Goal: Transaction & Acquisition: Purchase product/service

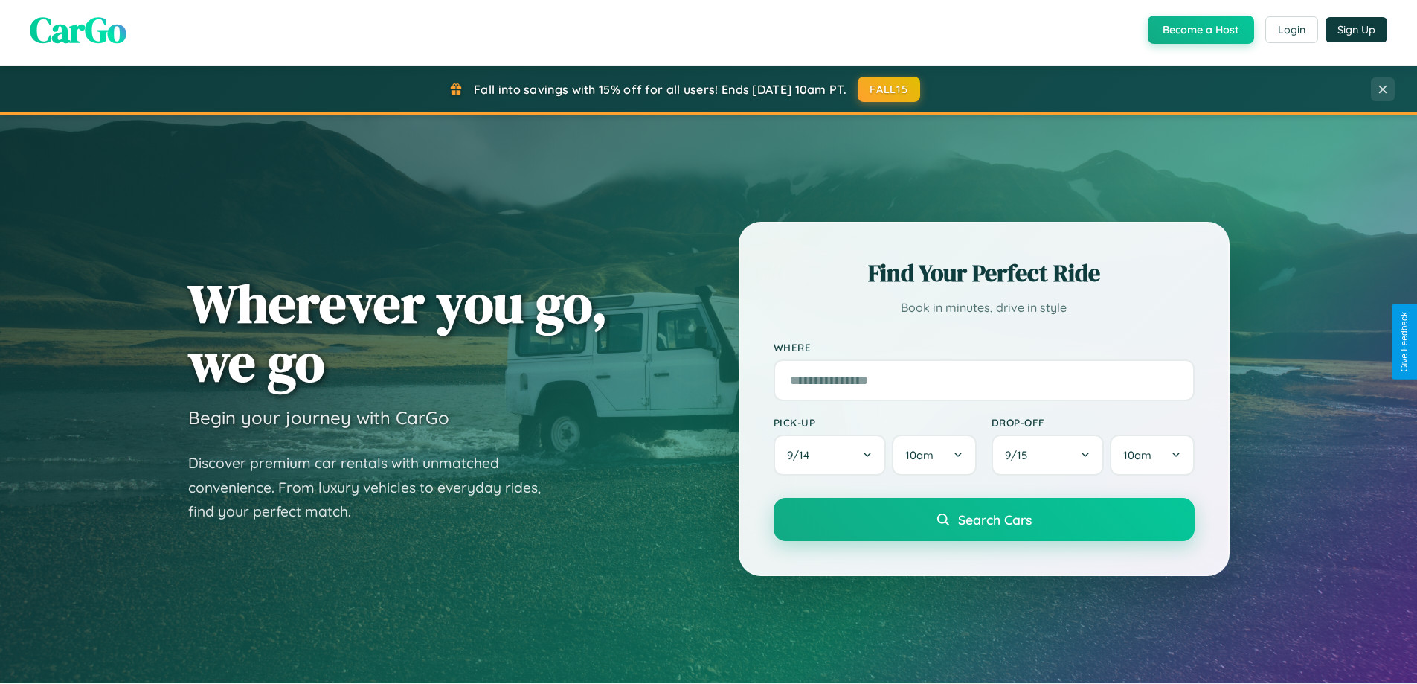
scroll to position [641, 0]
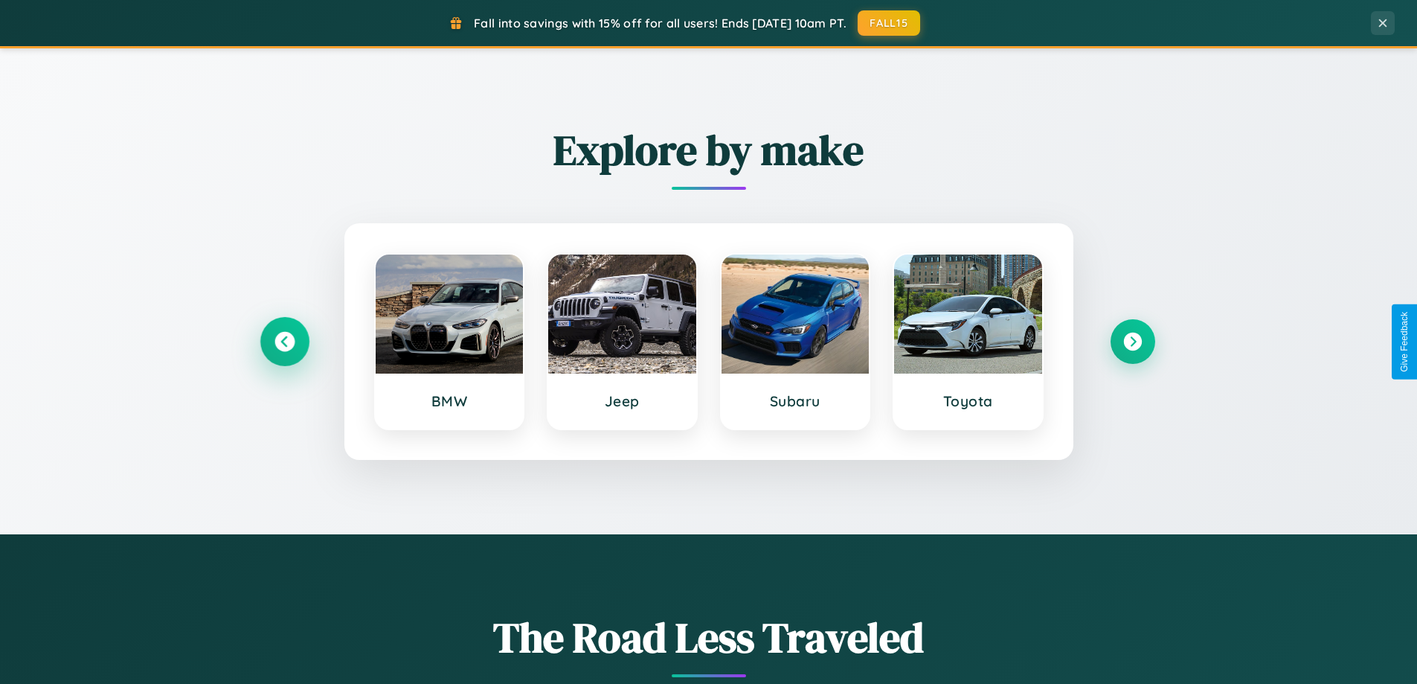
click at [284, 342] on icon at bounding box center [285, 342] width 20 height 20
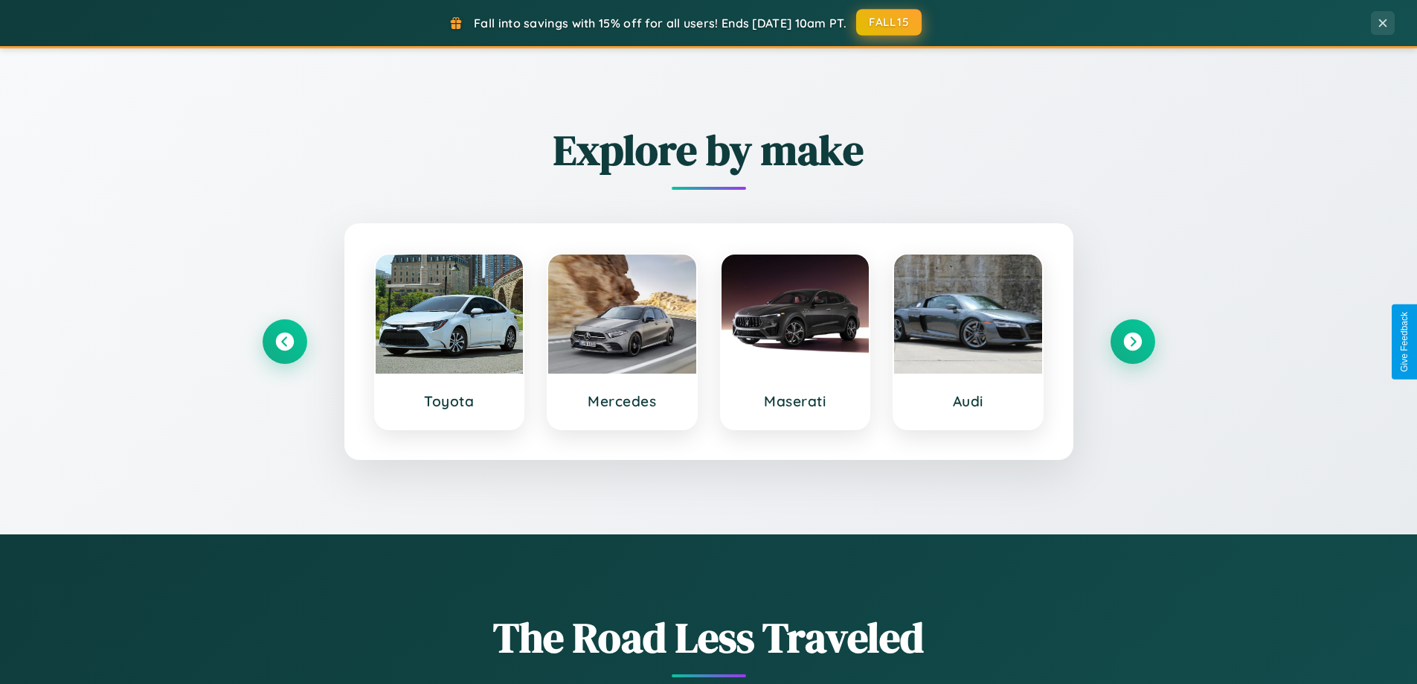
click at [890, 22] on button "FALL15" at bounding box center [888, 22] width 65 height 27
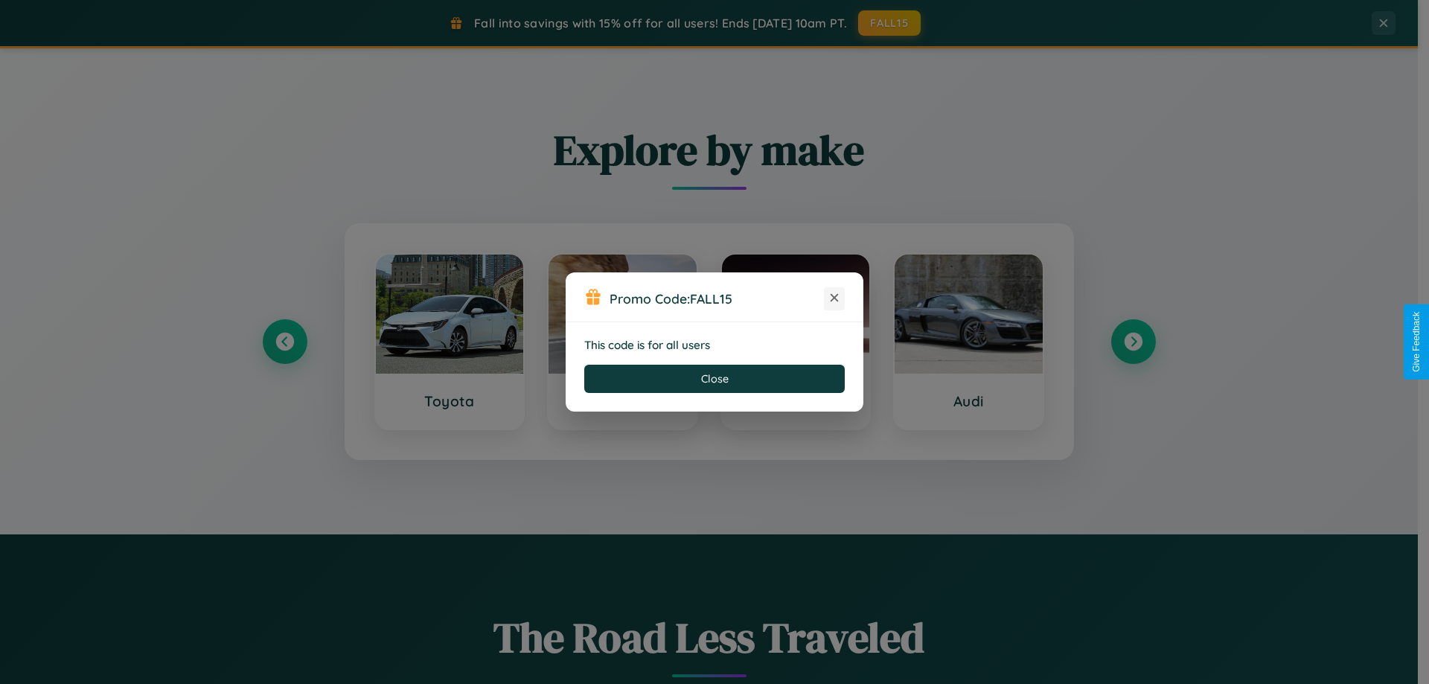
click at [834, 298] on icon at bounding box center [834, 297] width 15 height 15
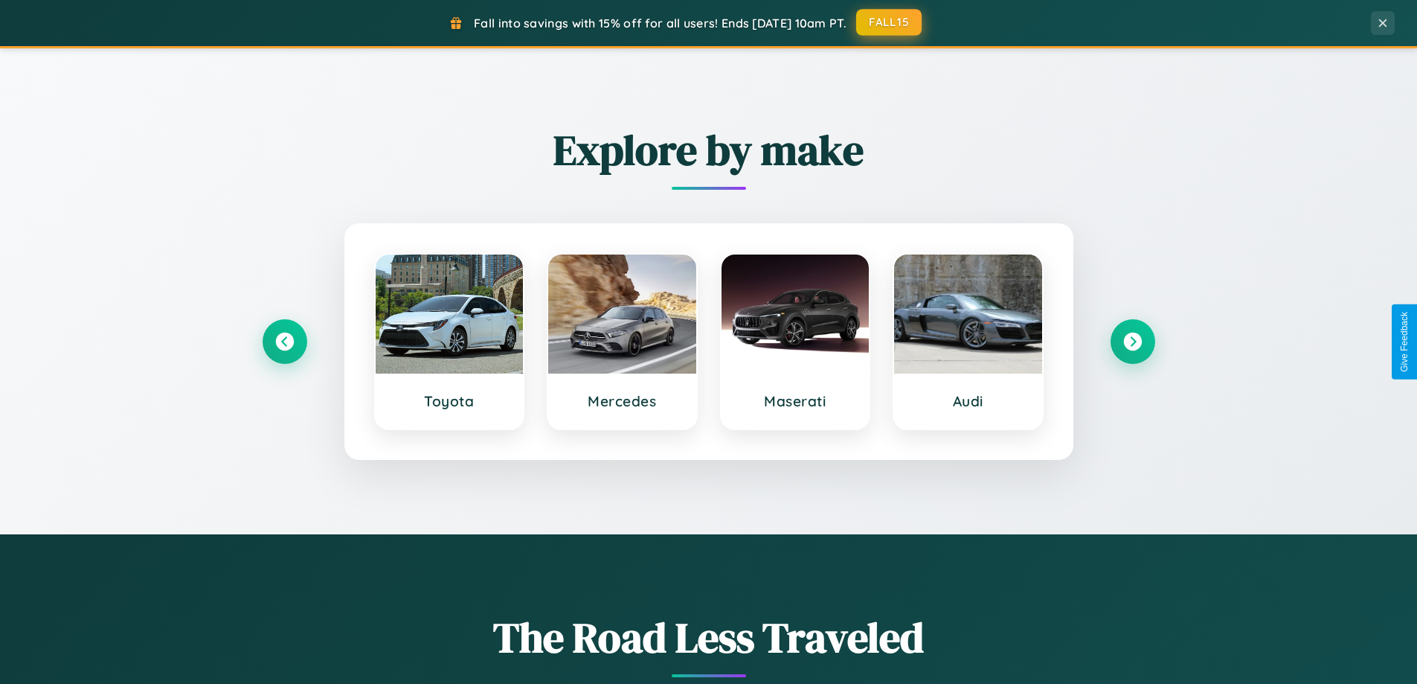
click at [890, 22] on button "FALL15" at bounding box center [888, 22] width 65 height 27
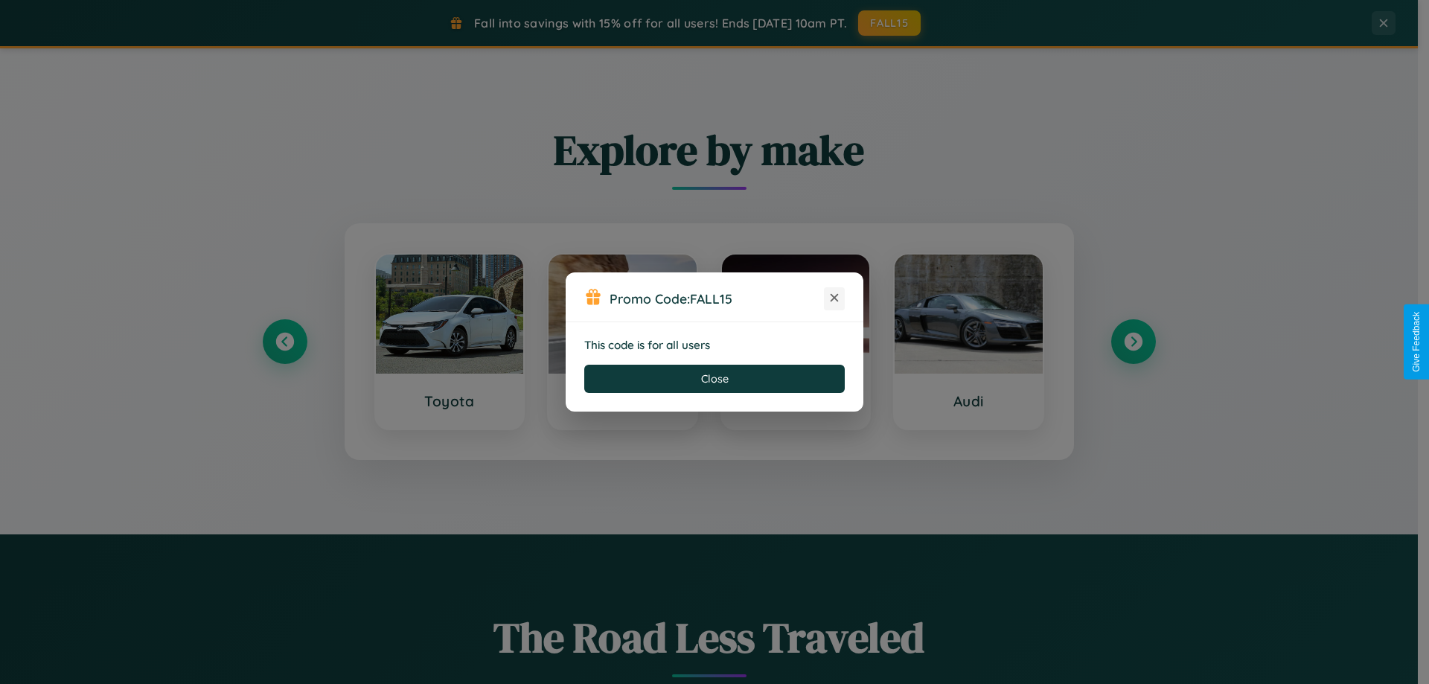
click at [834, 298] on icon at bounding box center [834, 297] width 15 height 15
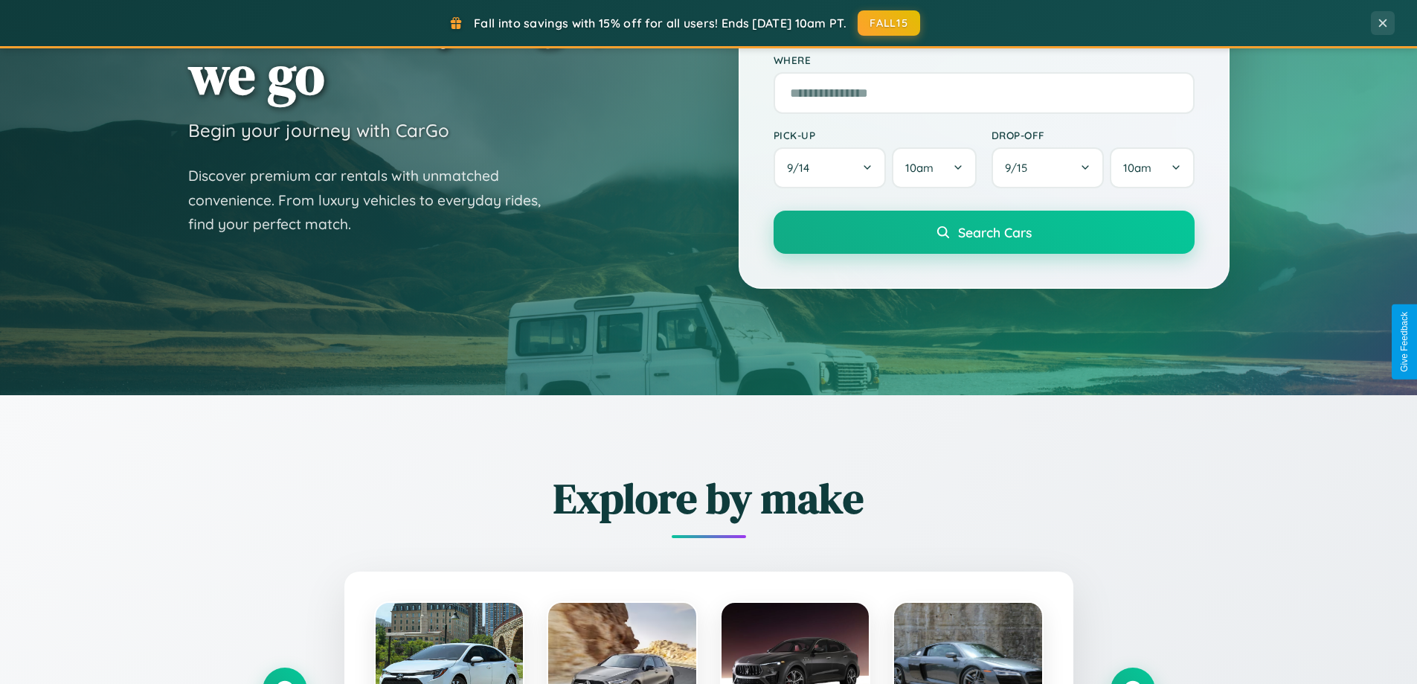
scroll to position [0, 0]
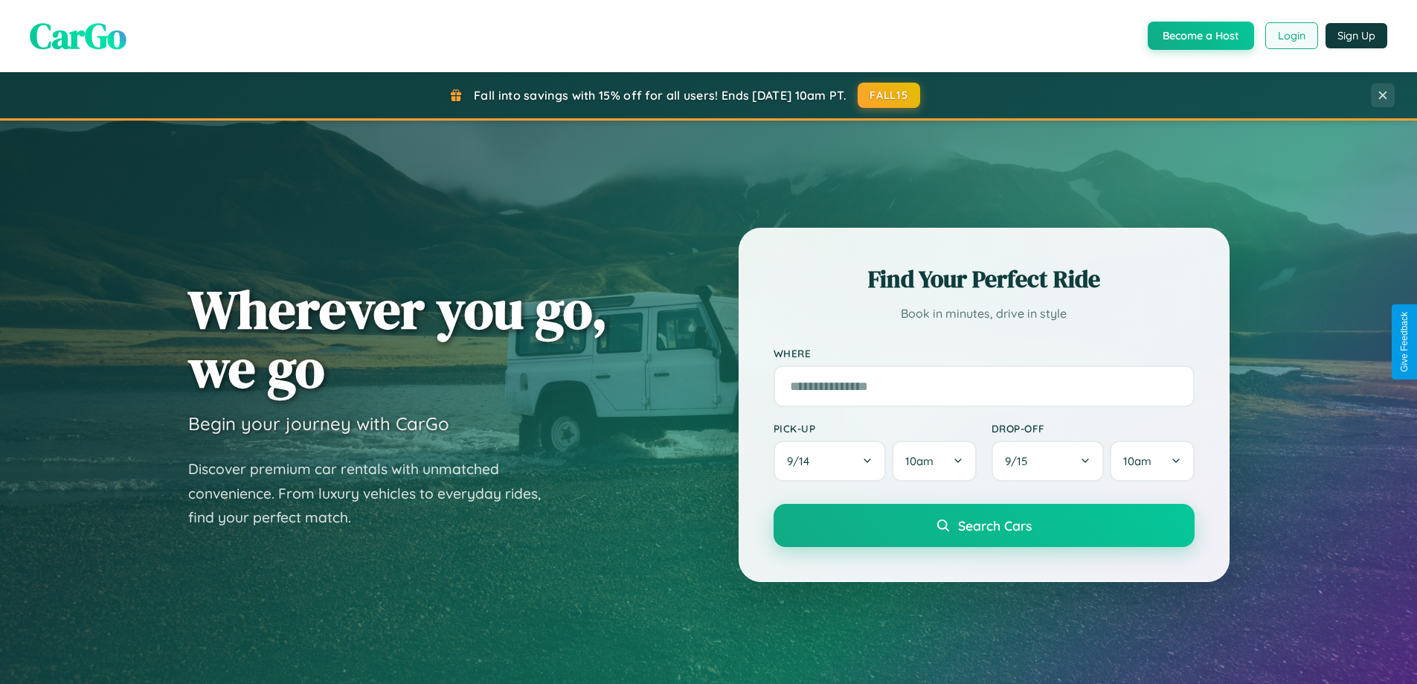
click at [1291, 36] on button "Login" at bounding box center [1292, 35] width 53 height 27
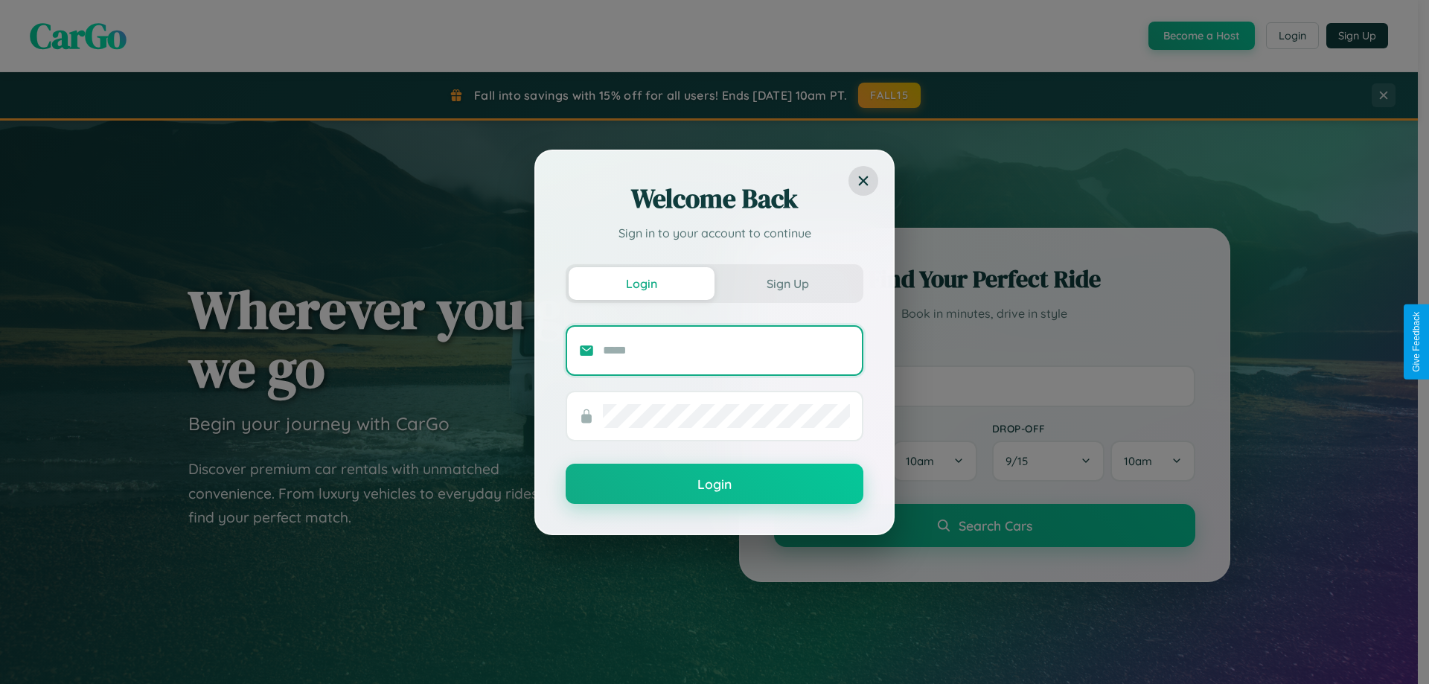
click at [726, 350] on input "text" at bounding box center [726, 351] width 247 height 24
type input "**********"
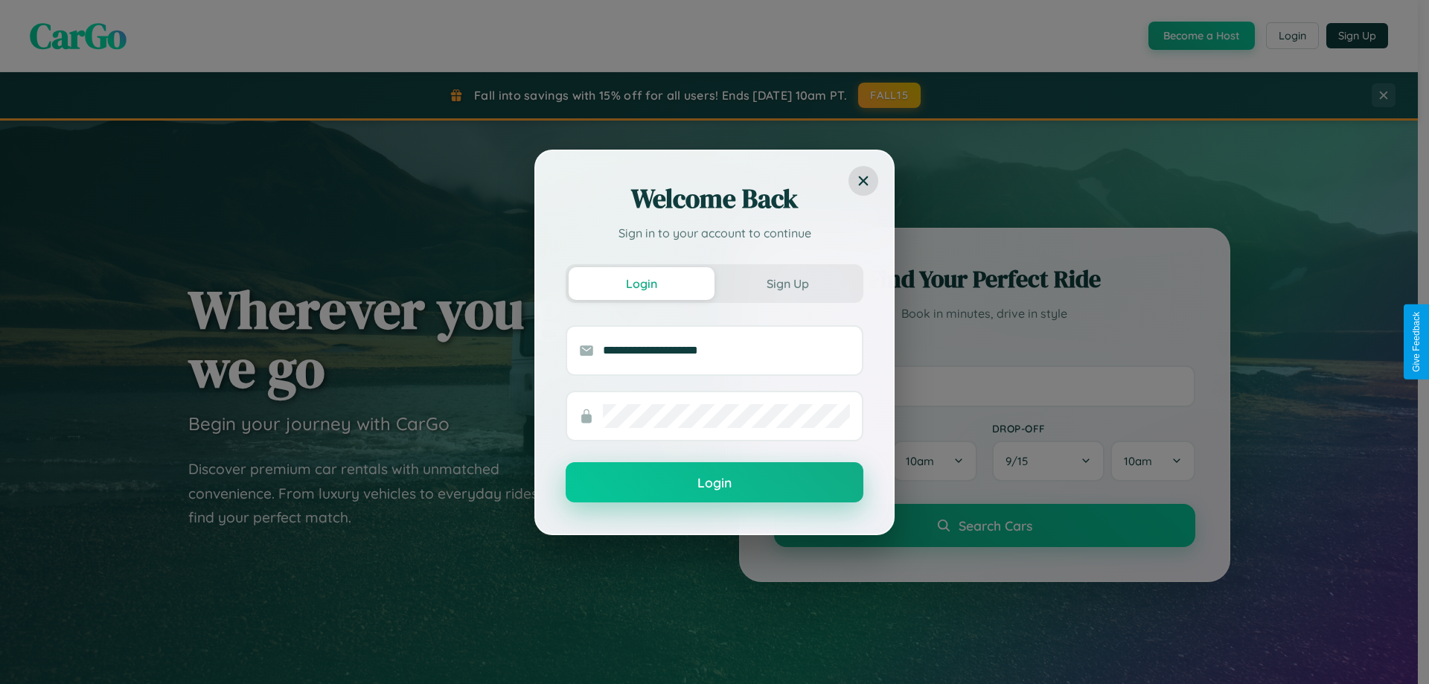
click at [714, 483] on button "Login" at bounding box center [714, 482] width 298 height 40
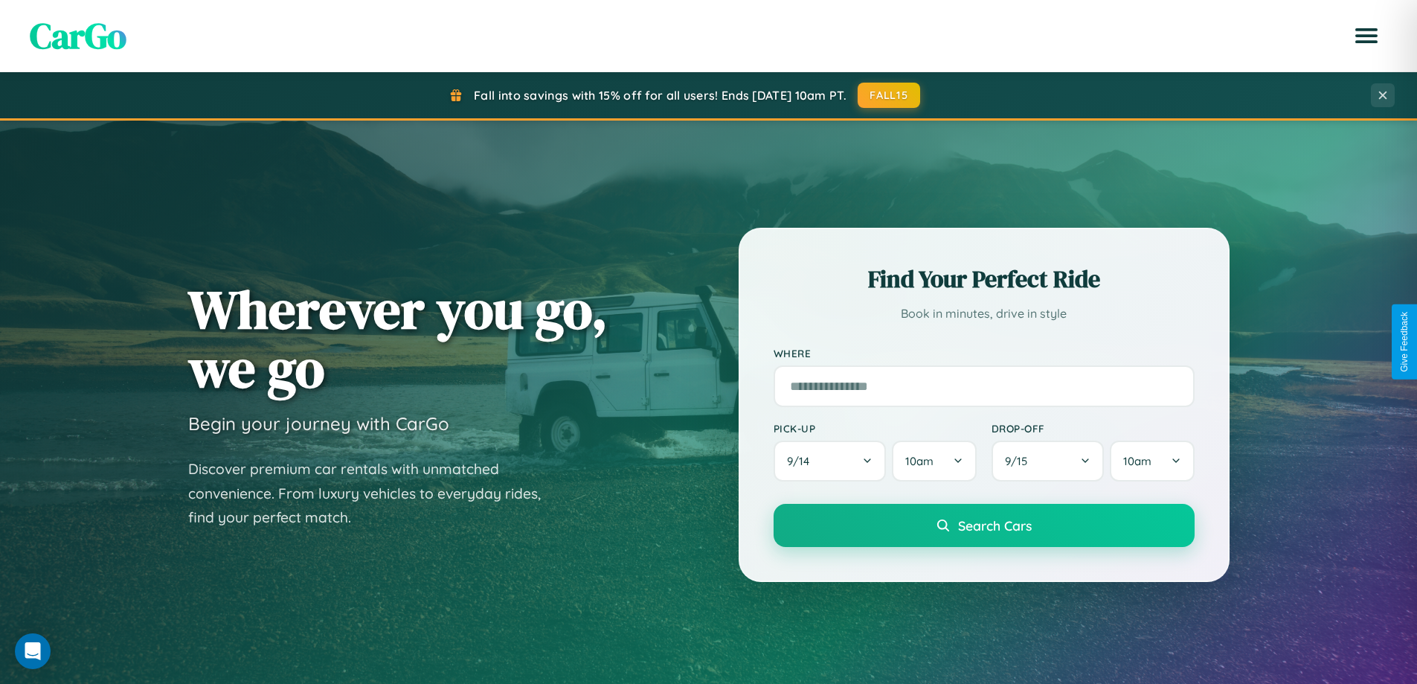
scroll to position [2863, 0]
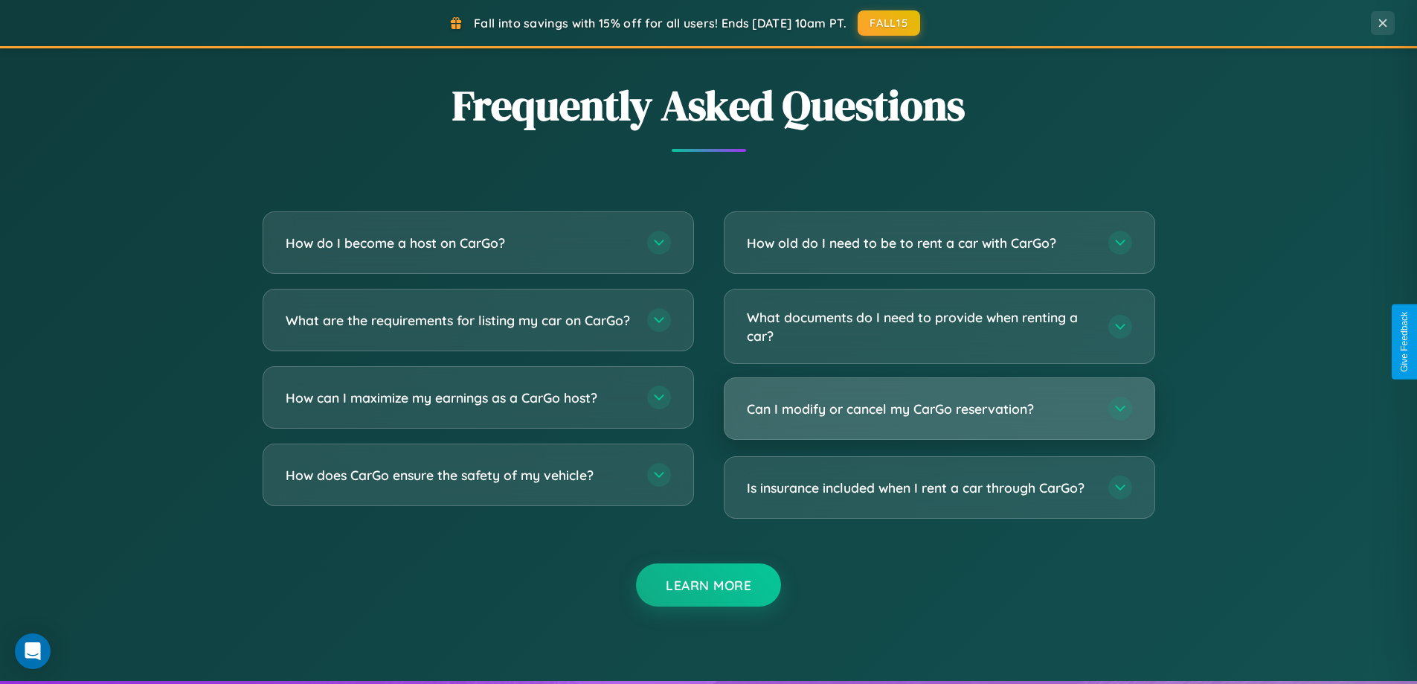
click at [939, 408] on h3 "Can I modify or cancel my CarGo reservation?" at bounding box center [920, 409] width 347 height 19
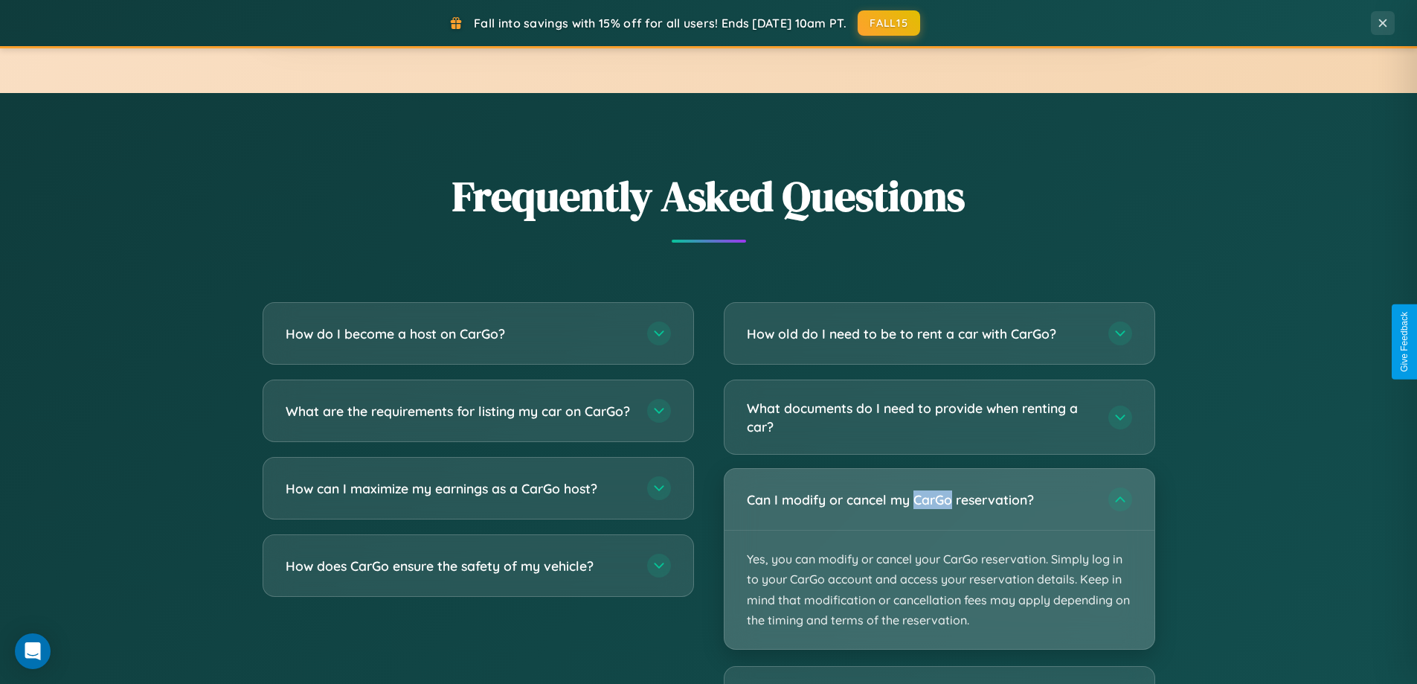
scroll to position [641, 0]
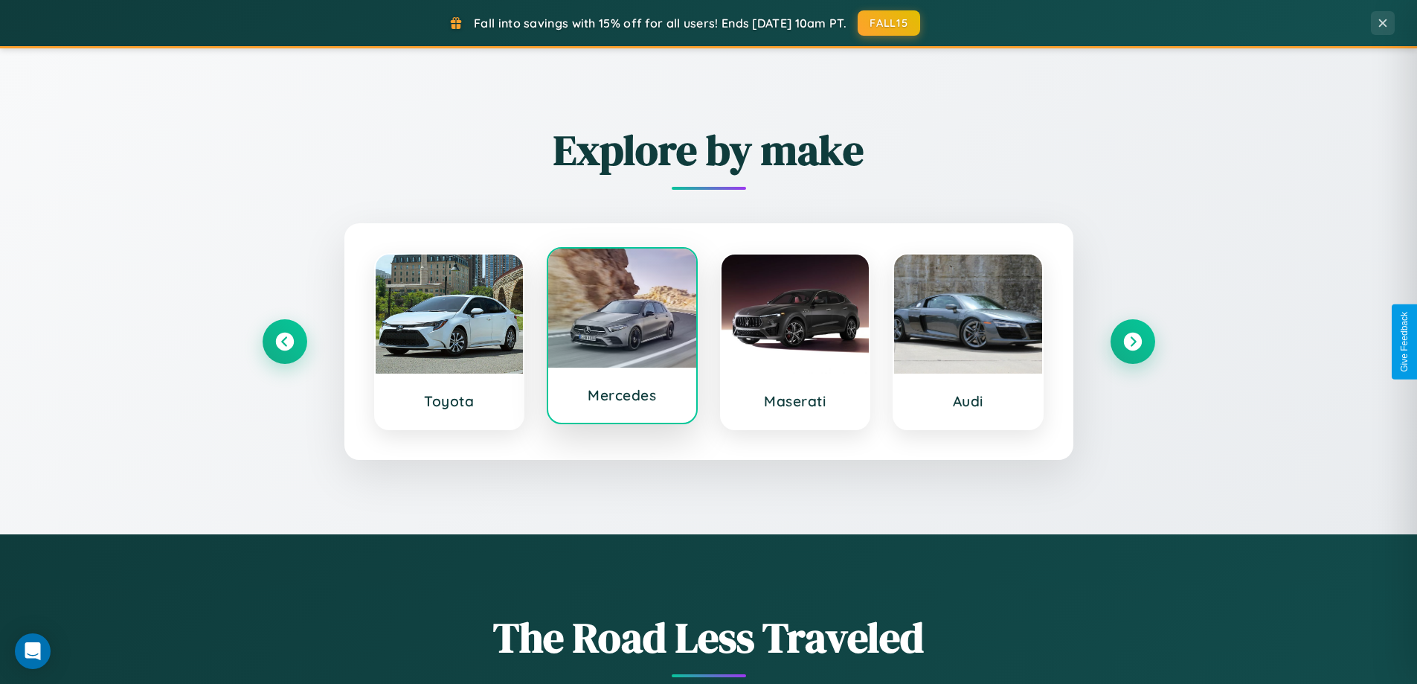
click at [622, 339] on div at bounding box center [622, 308] width 148 height 119
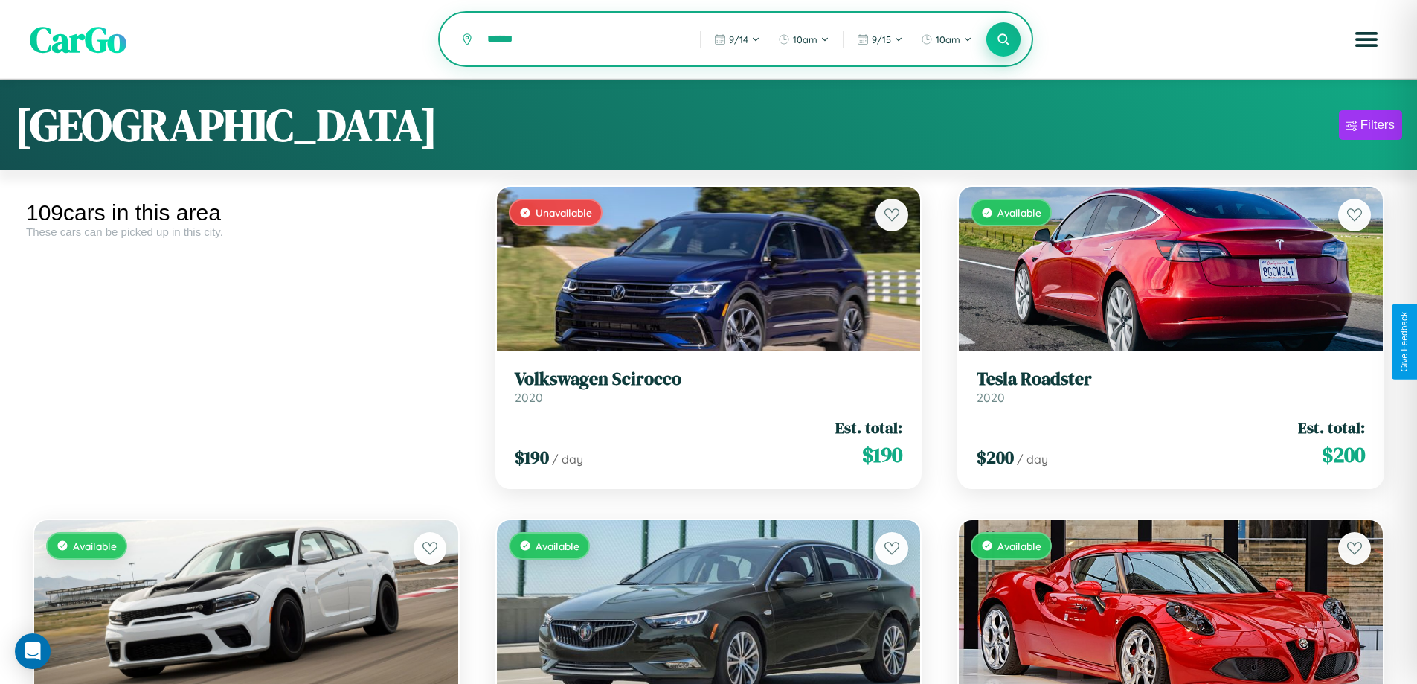
type input "******"
click at [1004, 39] on icon at bounding box center [1004, 39] width 14 height 14
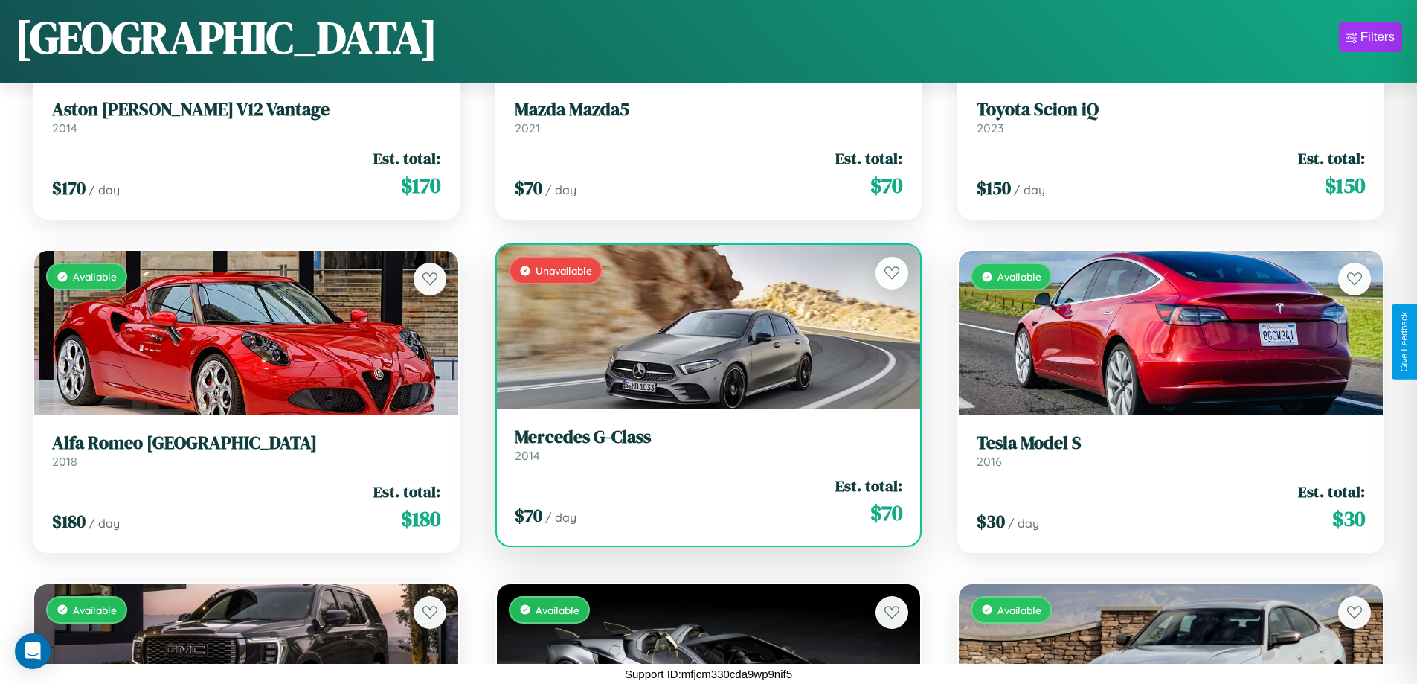
scroll to position [2875, 0]
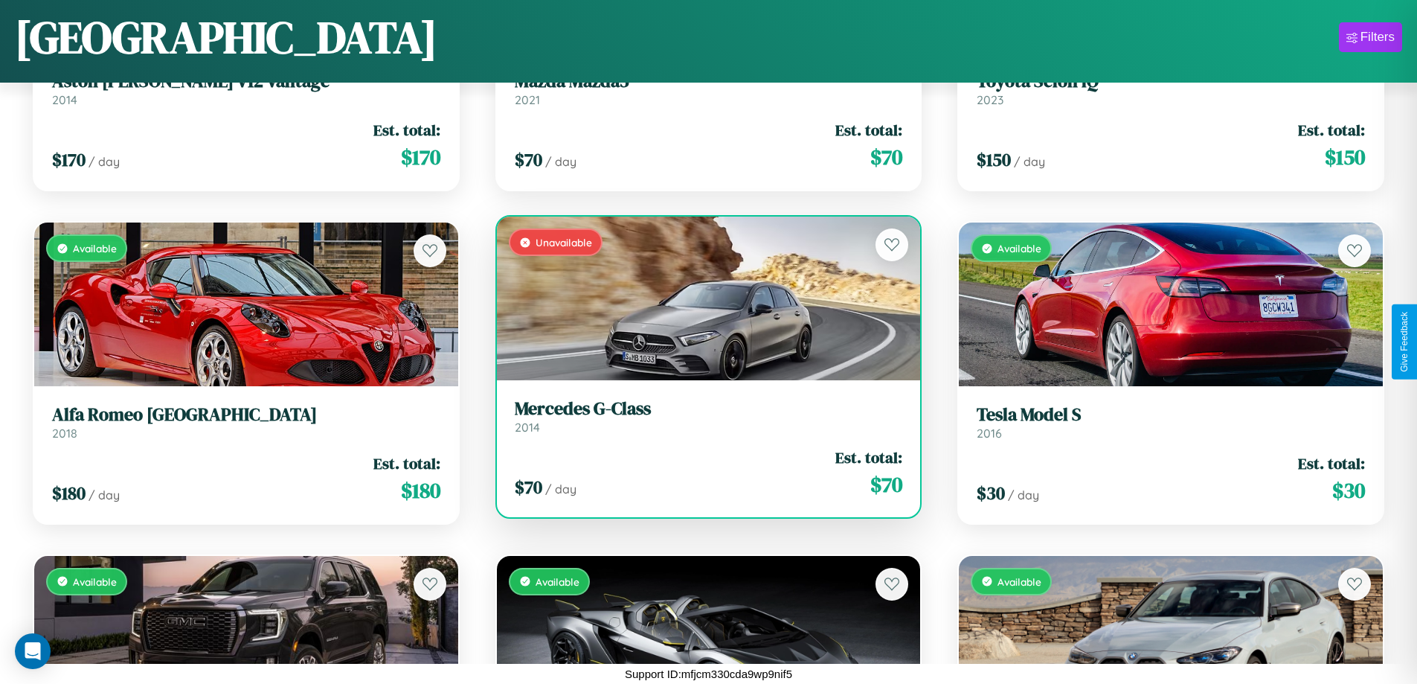
click at [702, 304] on div "Unavailable" at bounding box center [709, 299] width 424 height 164
click at [702, 298] on div "Unavailable" at bounding box center [709, 299] width 424 height 164
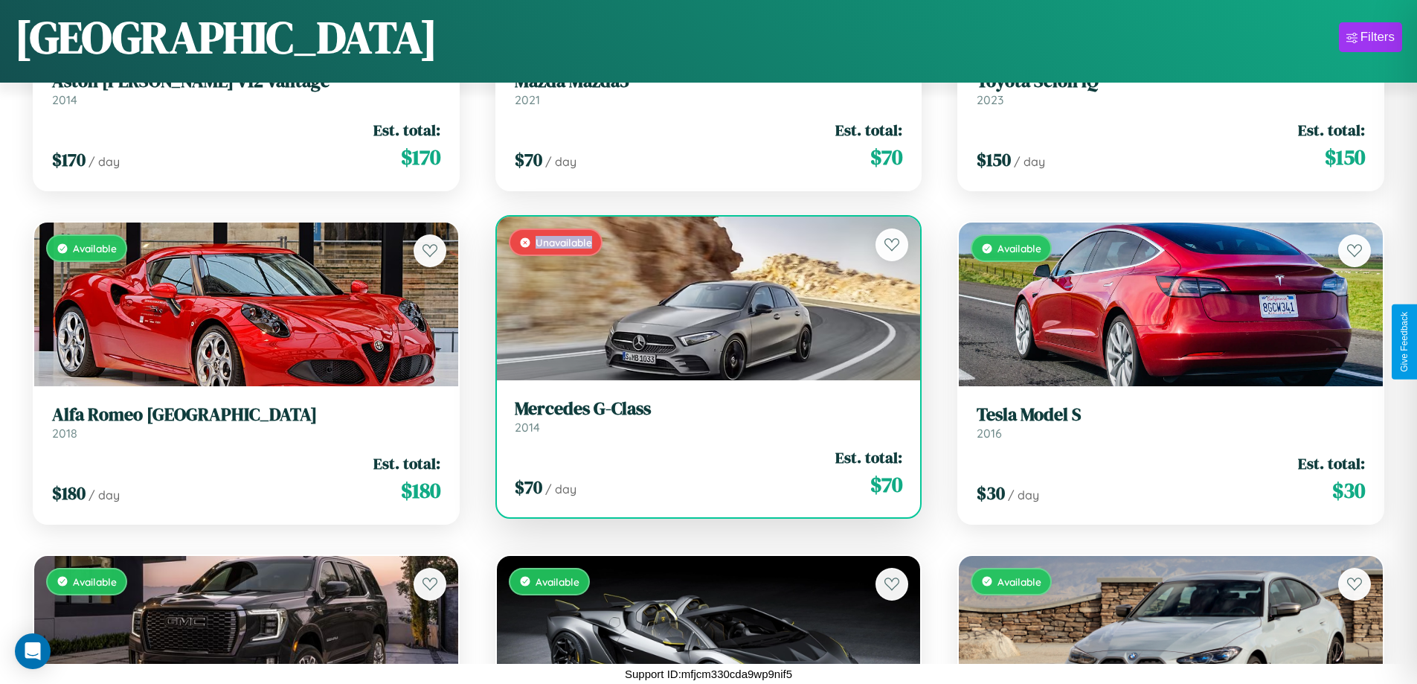
click at [702, 298] on div "Unavailable" at bounding box center [709, 299] width 424 height 164
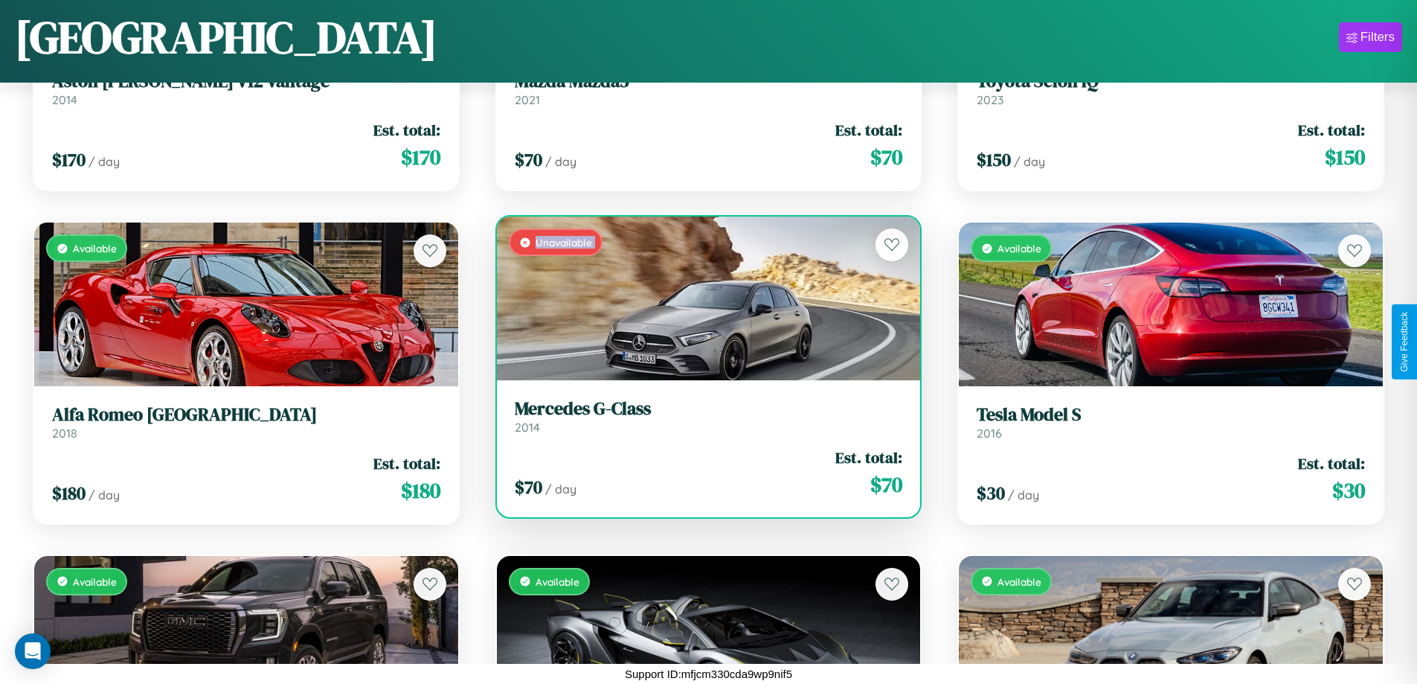
click at [702, 298] on div "Unavailable" at bounding box center [709, 299] width 424 height 164
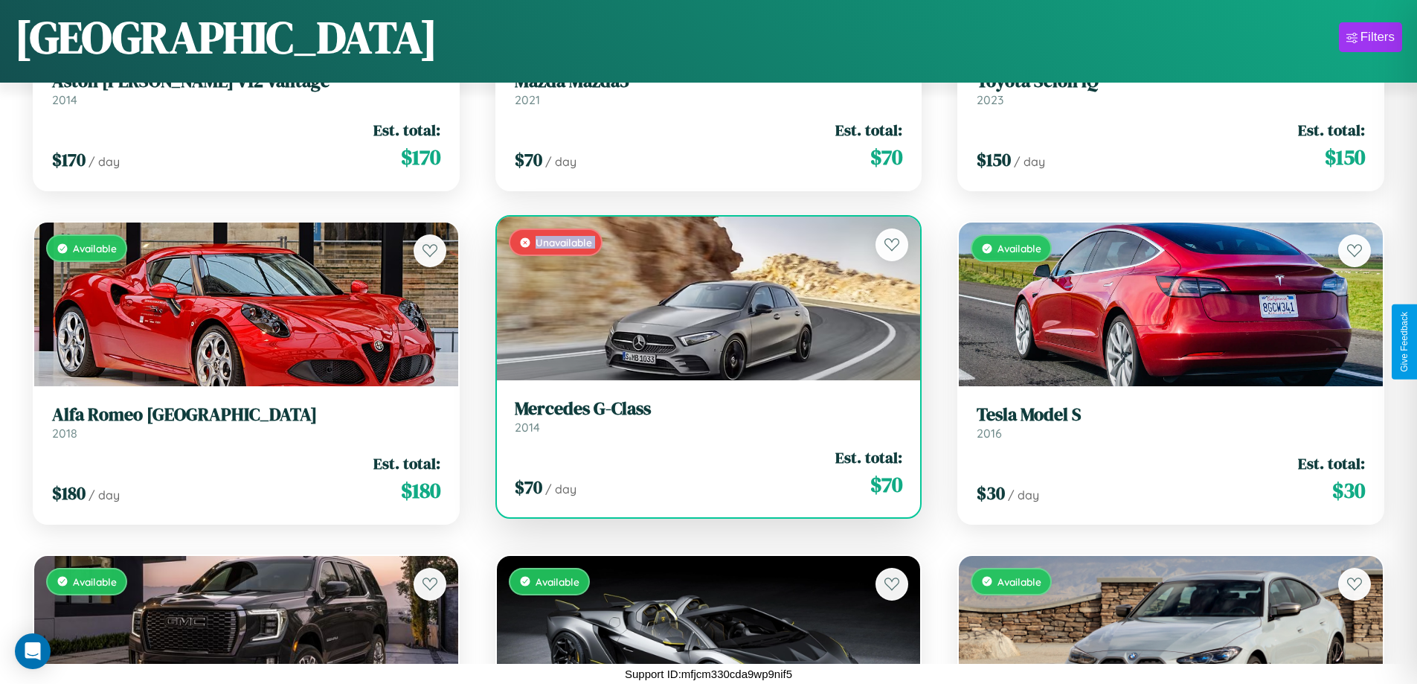
click at [702, 298] on div "Unavailable" at bounding box center [709, 299] width 424 height 164
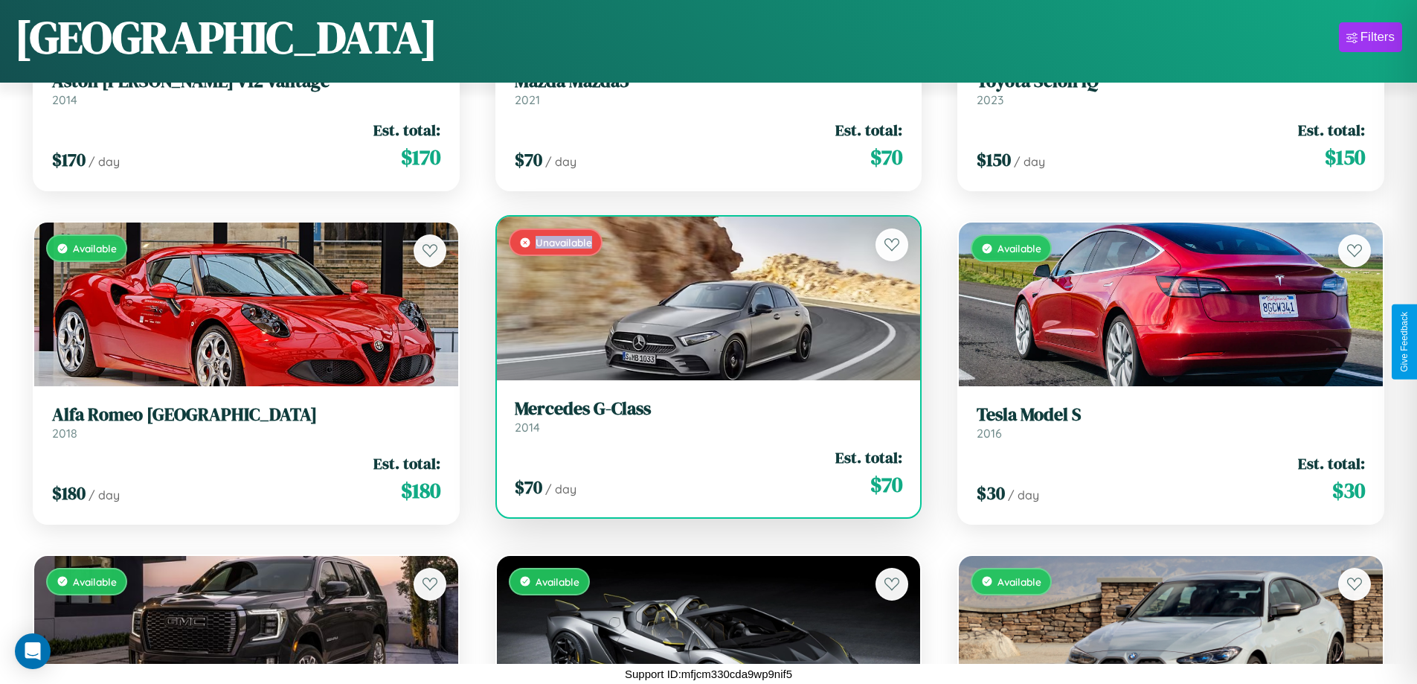
click at [702, 298] on div "Unavailable" at bounding box center [709, 299] width 424 height 164
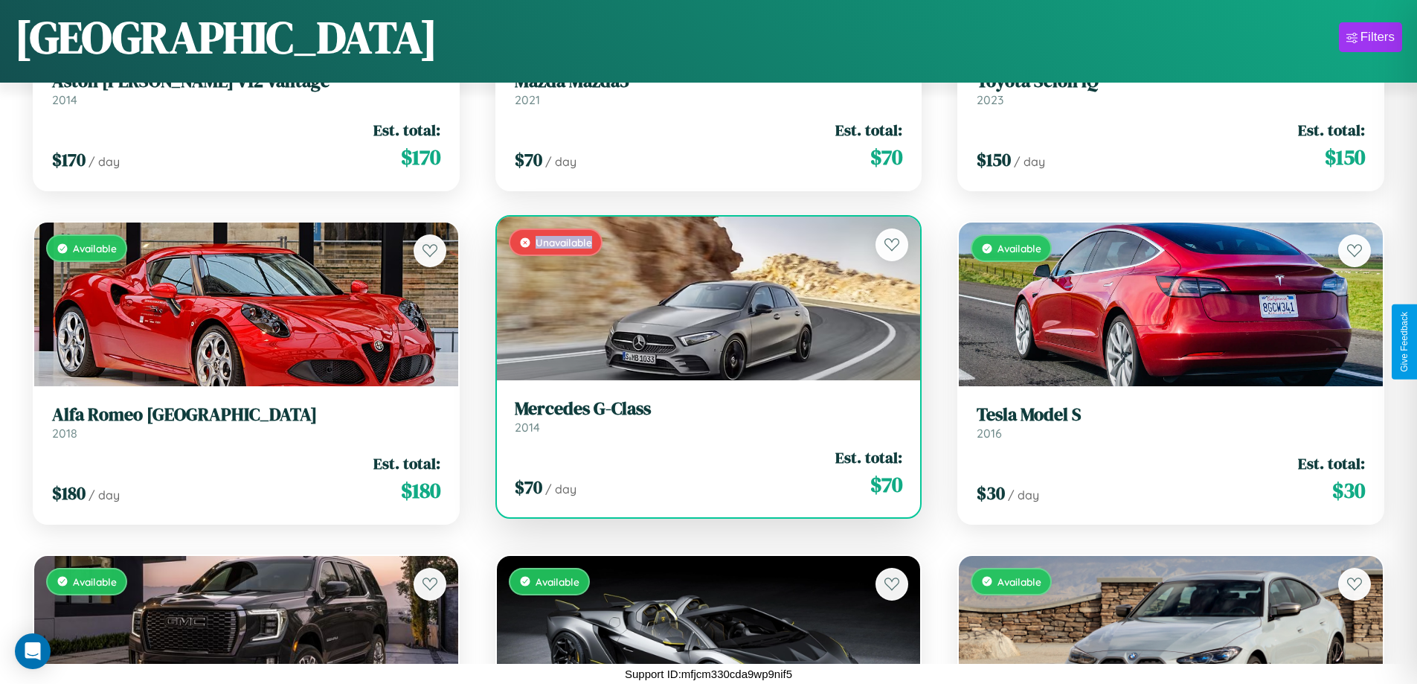
click at [702, 416] on h3 "Mercedes G-Class" at bounding box center [709, 409] width 388 height 22
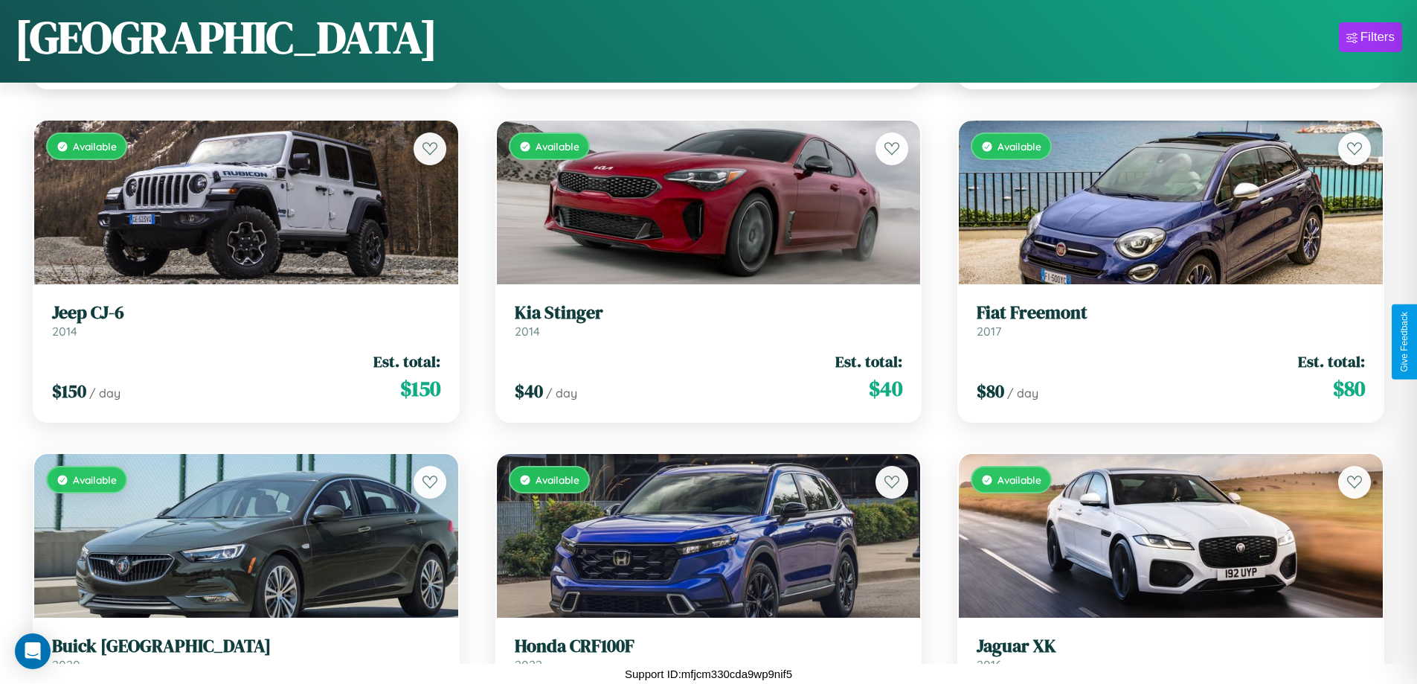
scroll to position [8205, 0]
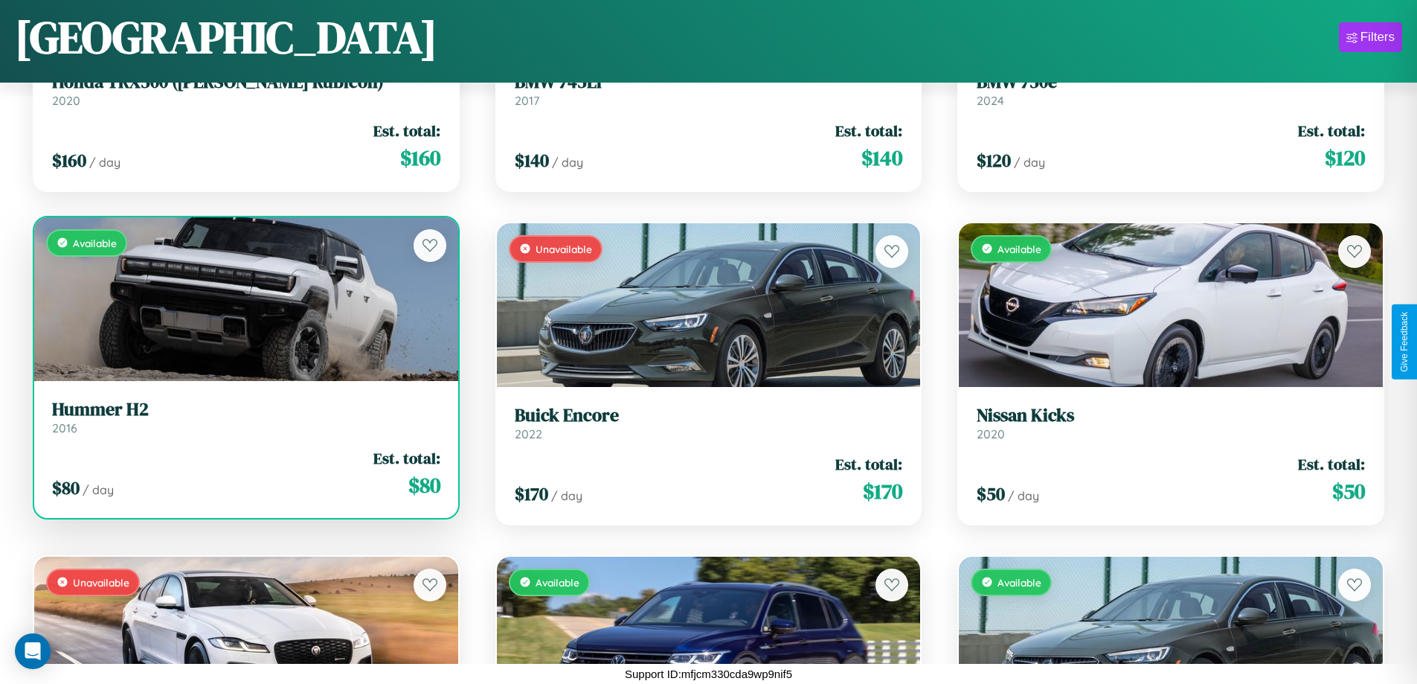
click at [244, 417] on h3 "Hummer H2" at bounding box center [246, 410] width 388 height 22
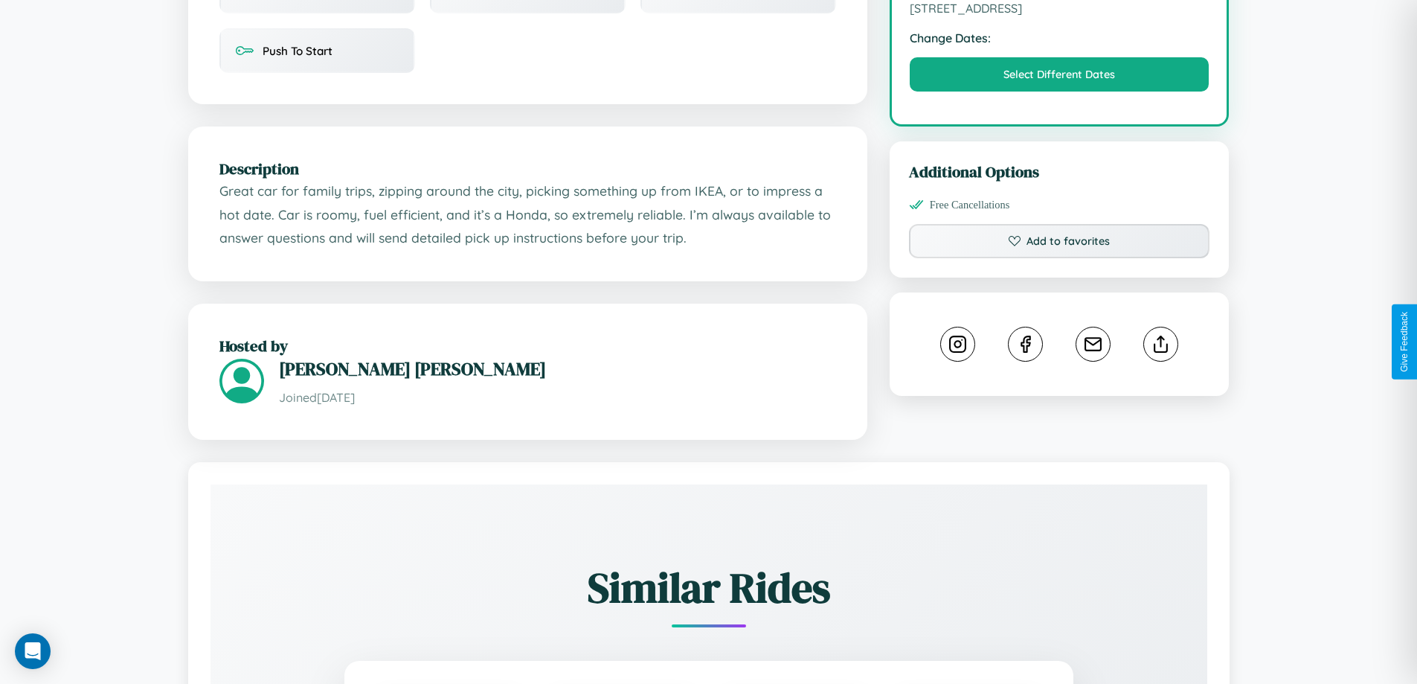
scroll to position [535, 0]
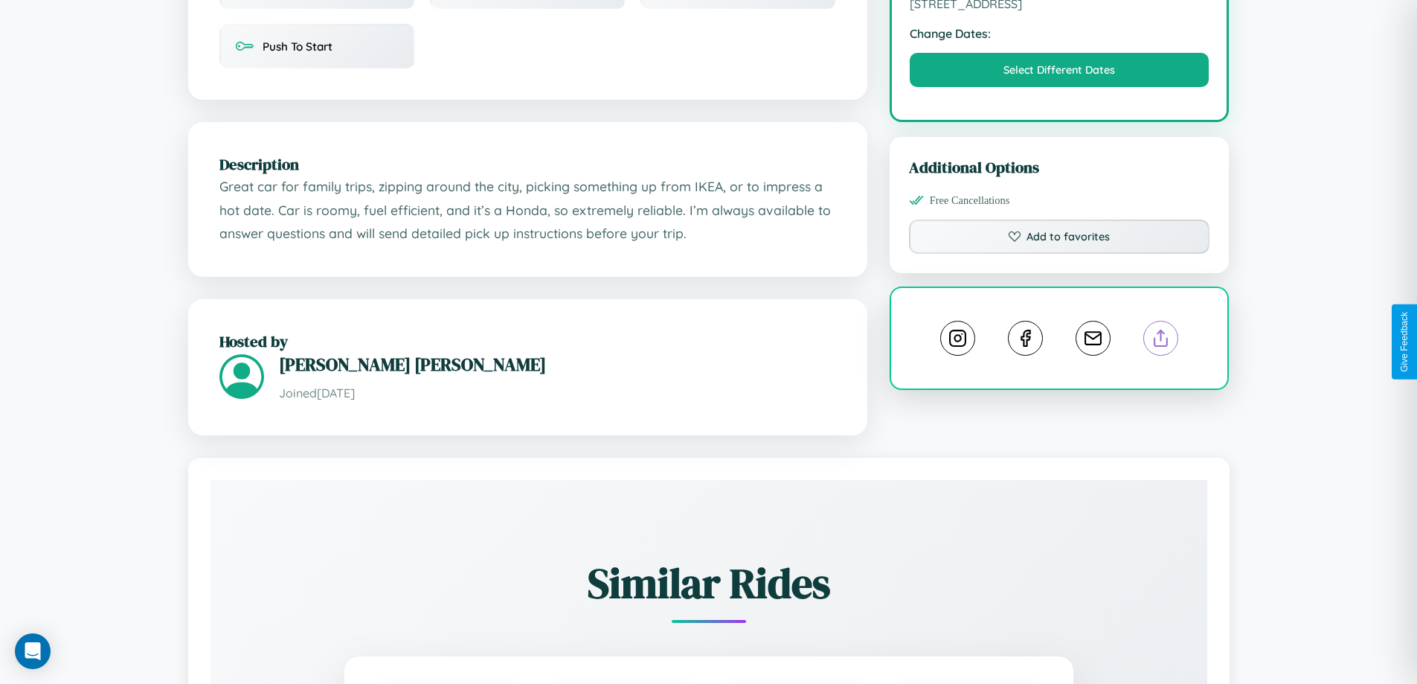
click at [1161, 341] on line at bounding box center [1161, 335] width 0 height 10
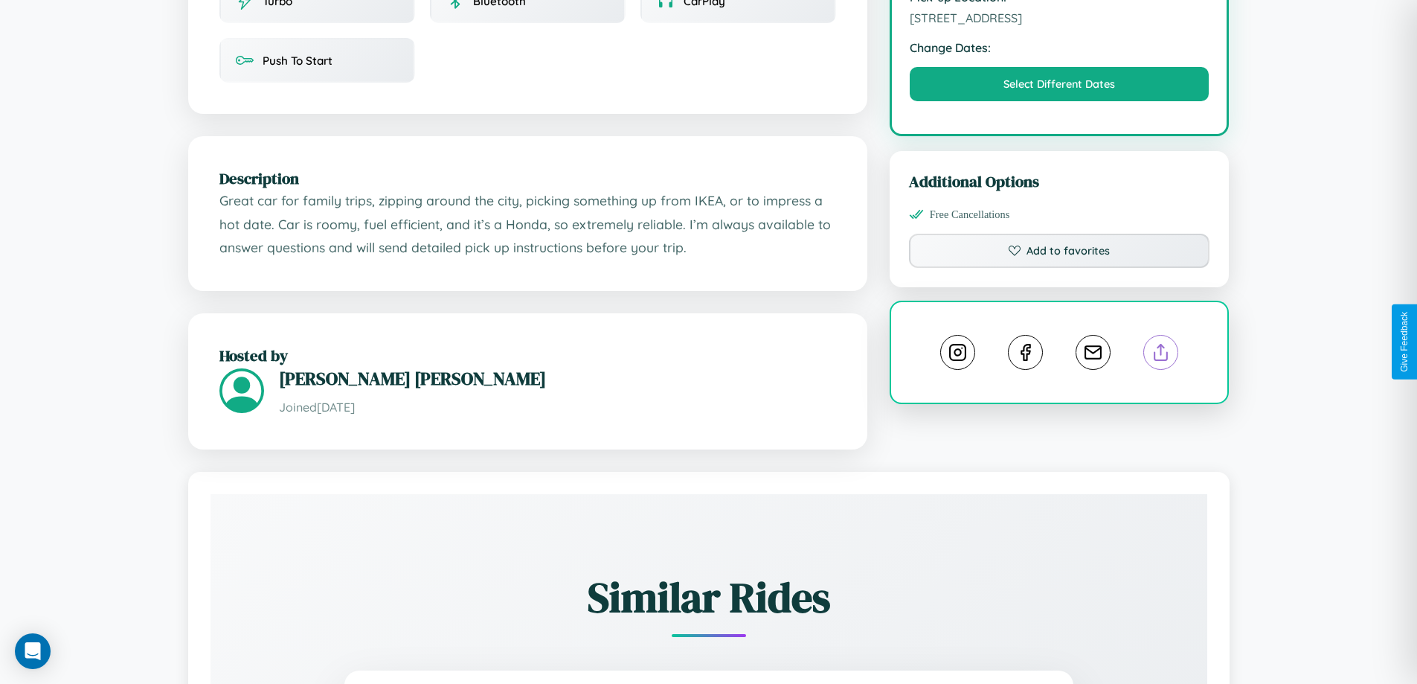
scroll to position [432, 0]
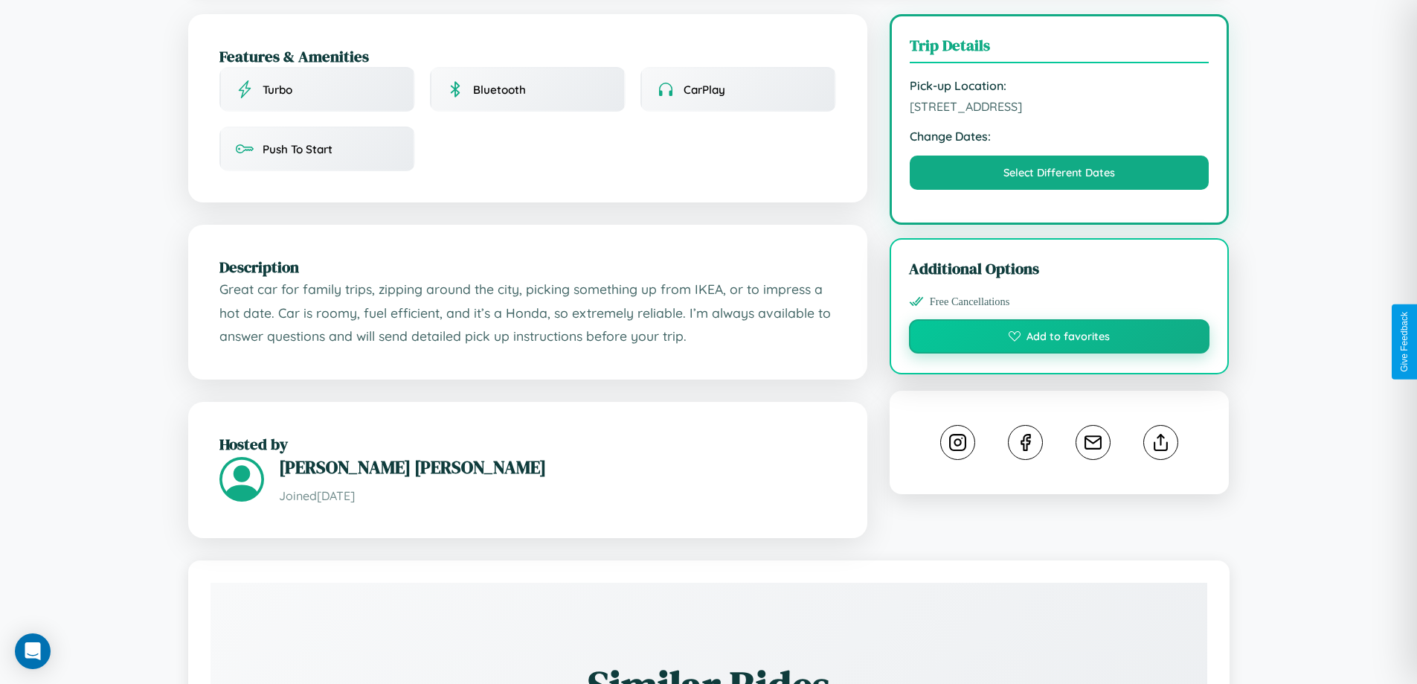
click at [1060, 339] on button "Add to favorites" at bounding box center [1059, 336] width 301 height 34
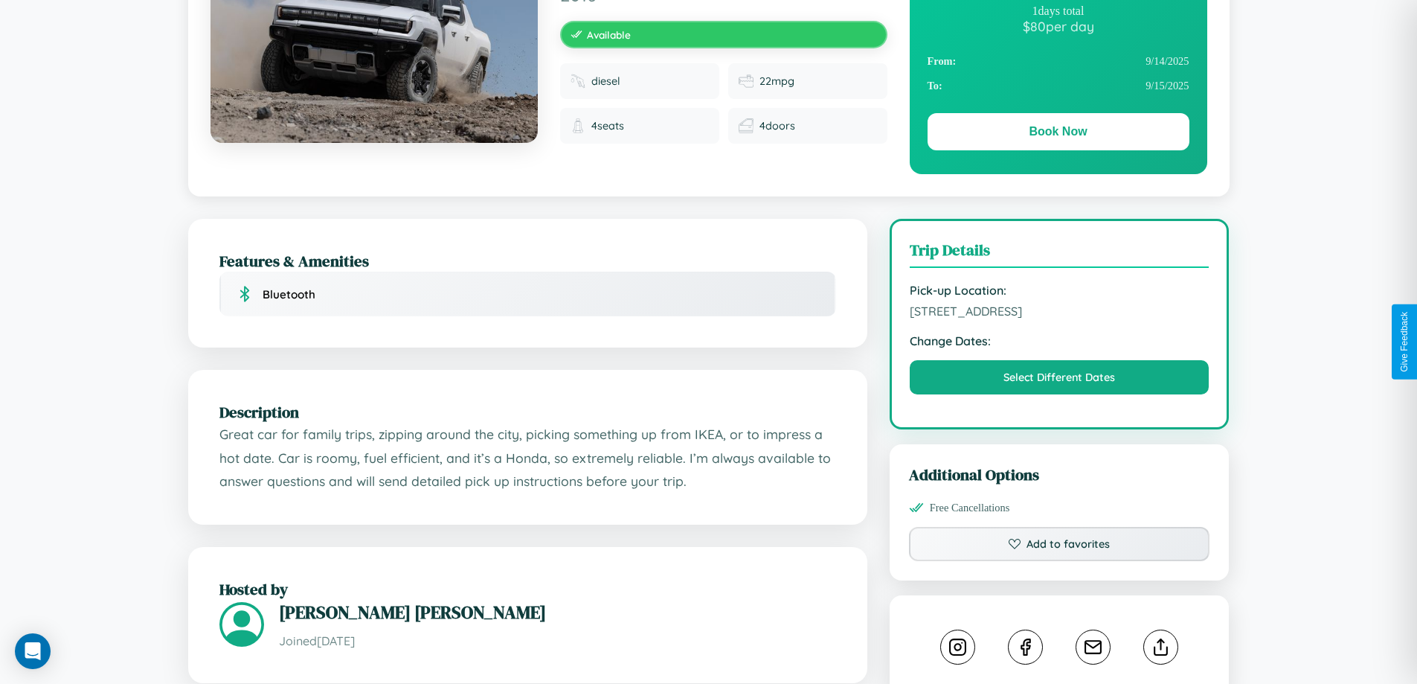
scroll to position [386, 0]
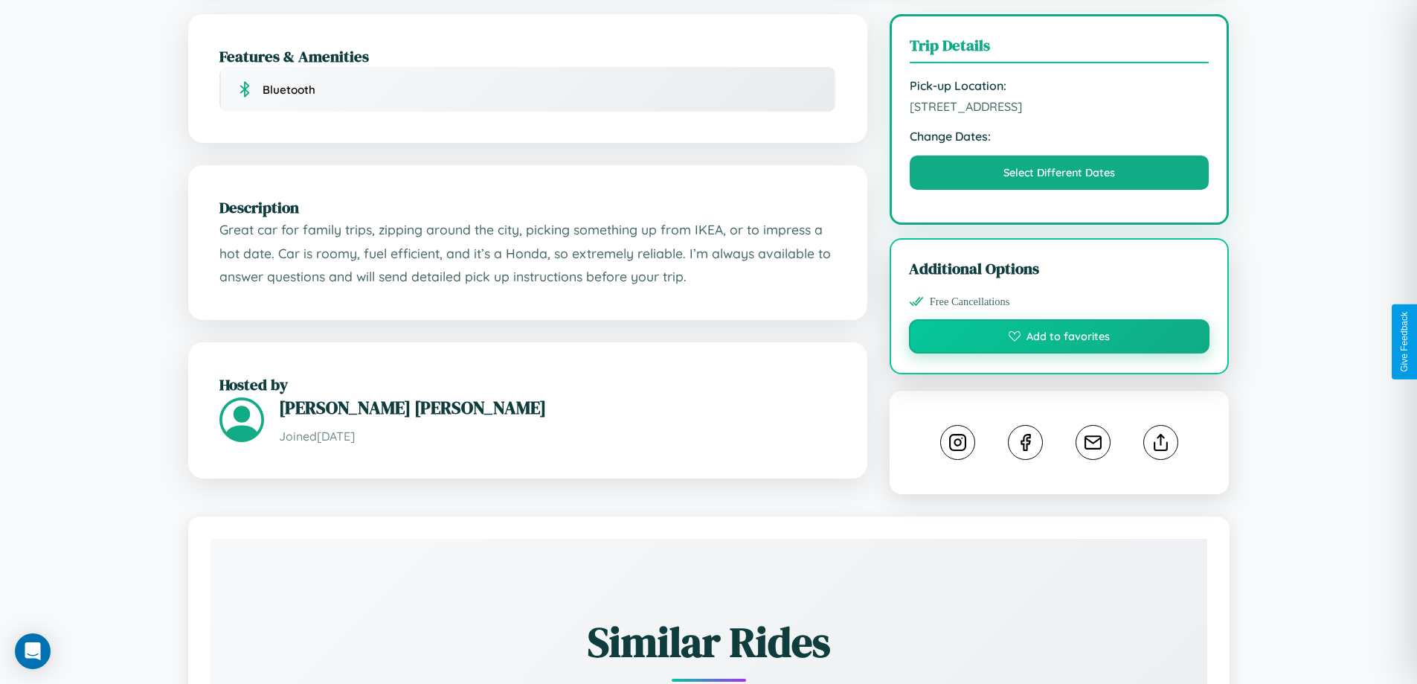
click at [1060, 339] on button "Add to favorites" at bounding box center [1059, 336] width 301 height 34
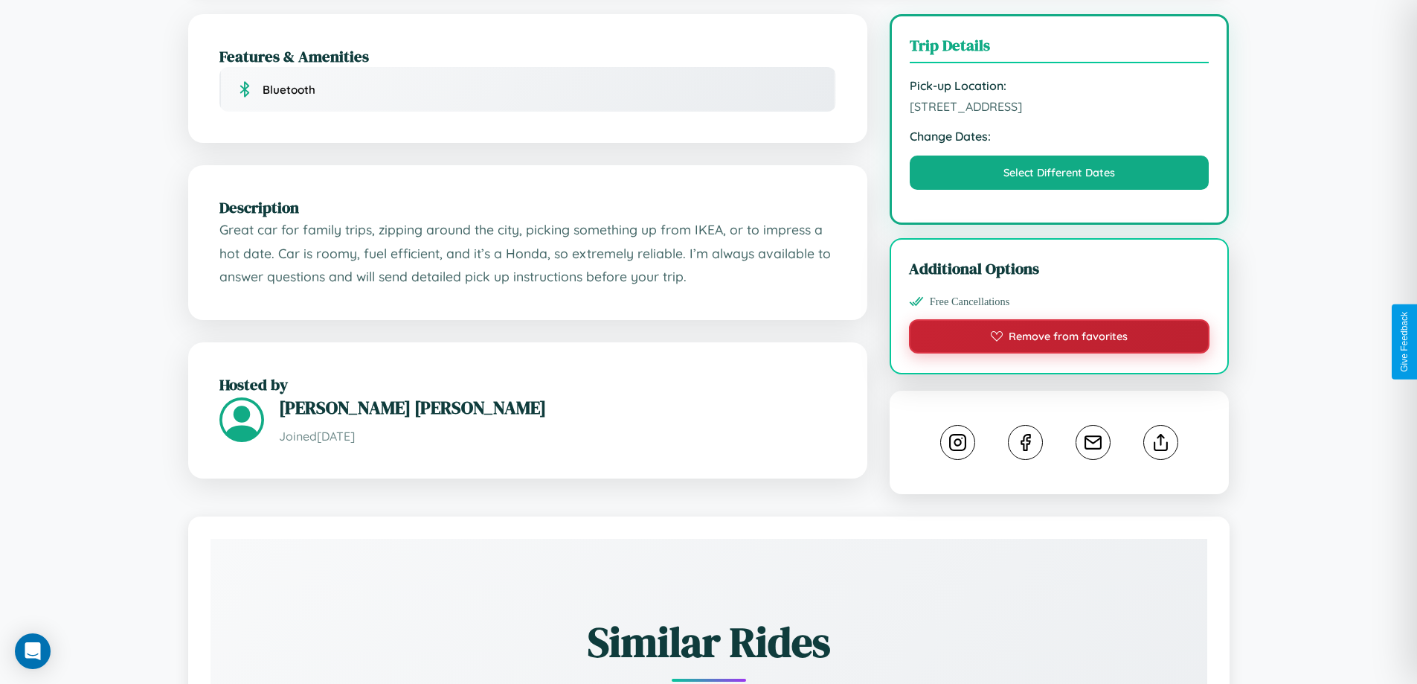
scroll to position [489, 0]
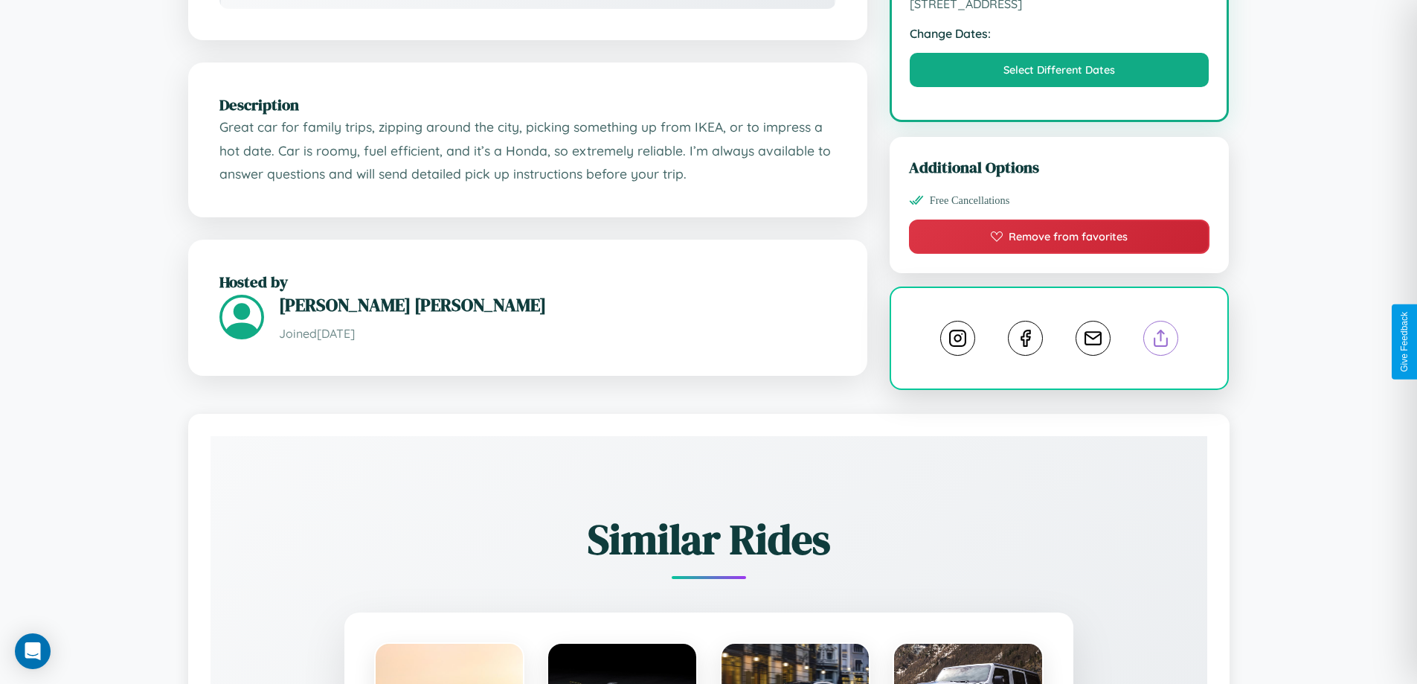
click at [1161, 340] on line at bounding box center [1161, 335] width 0 height 10
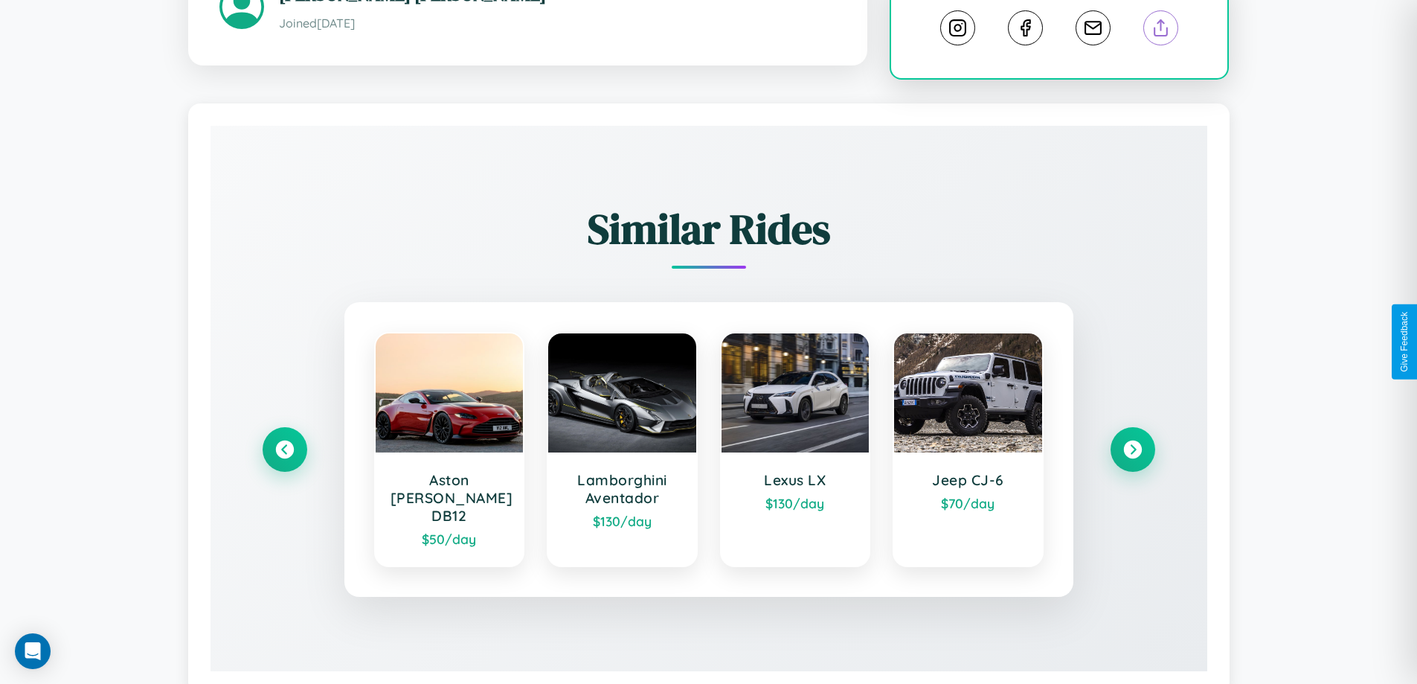
scroll to position [828, 0]
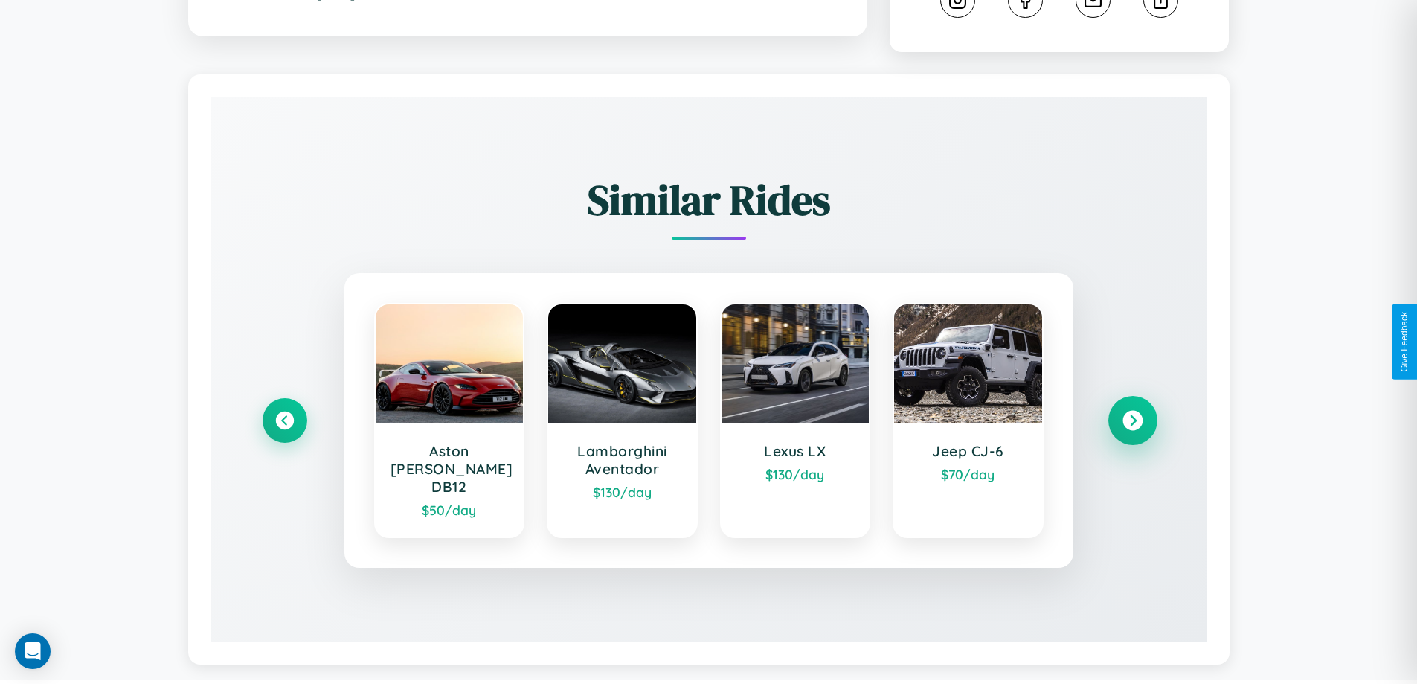
click at [1132, 414] on icon at bounding box center [1133, 421] width 20 height 20
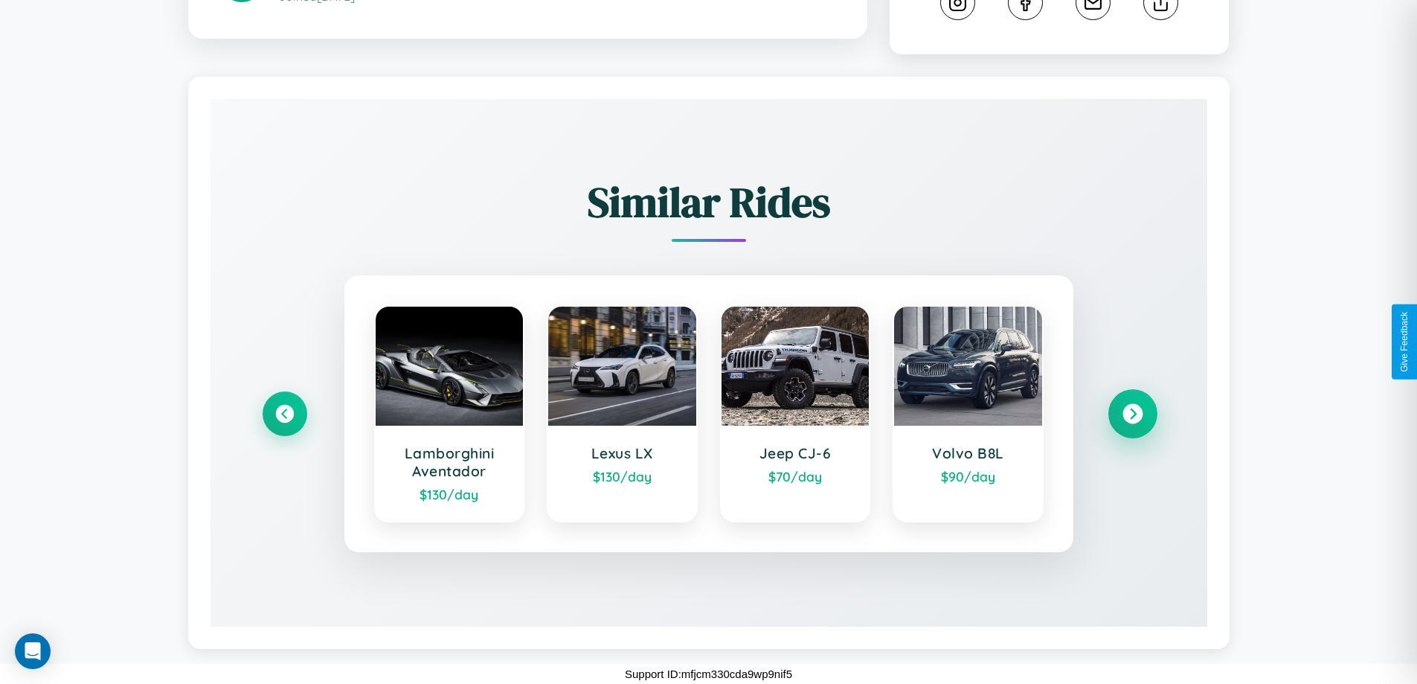
click at [1132, 414] on icon at bounding box center [1133, 414] width 20 height 20
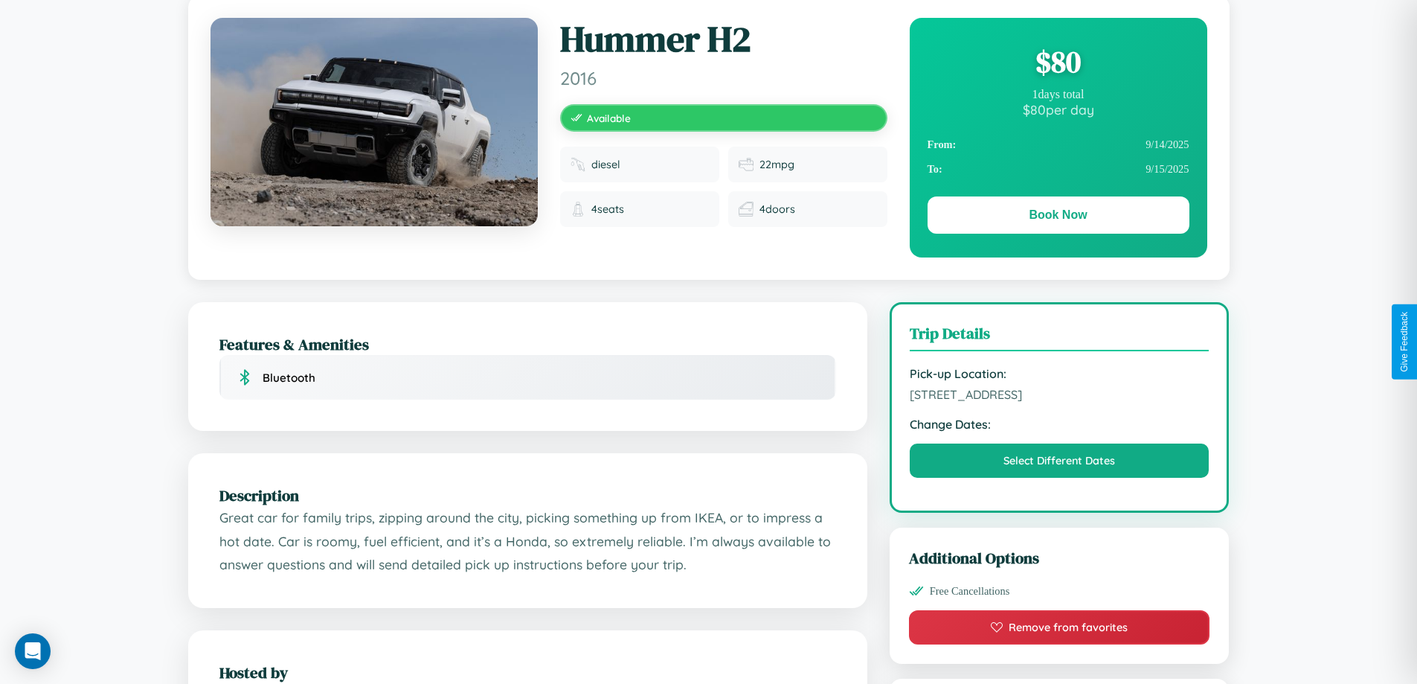
scroll to position [0, 0]
